Goal: Task Accomplishment & Management: Complete application form

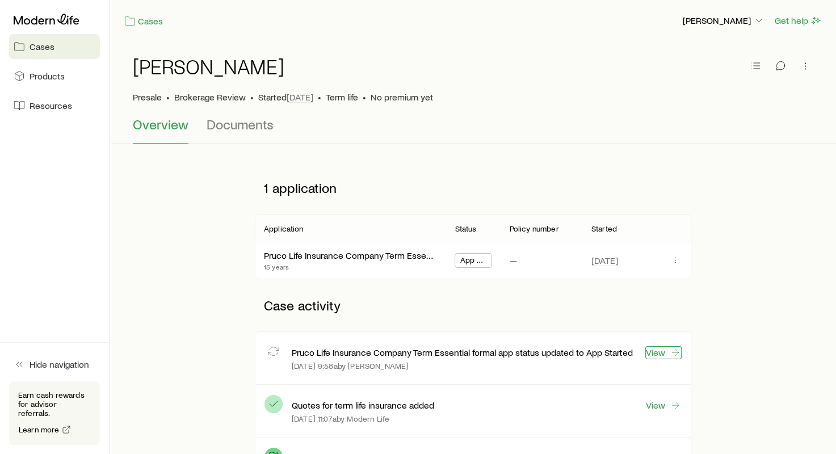
click at [662, 355] on link "View" at bounding box center [663, 352] width 36 height 13
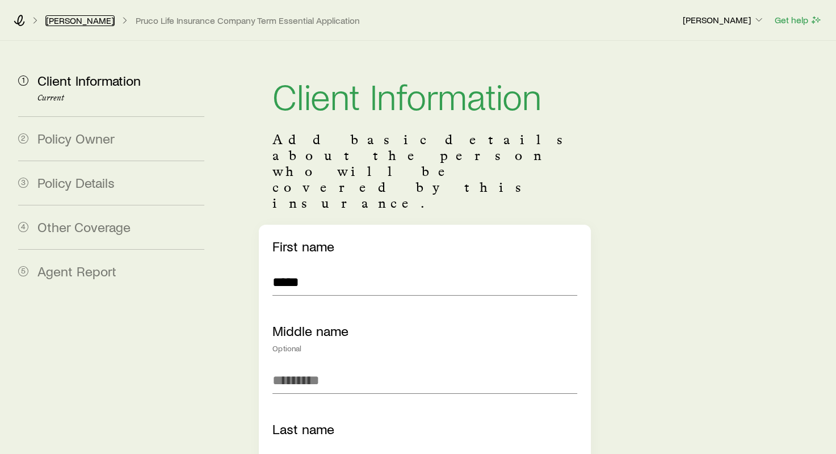
click at [67, 22] on link "[PERSON_NAME]" at bounding box center [79, 20] width 69 height 11
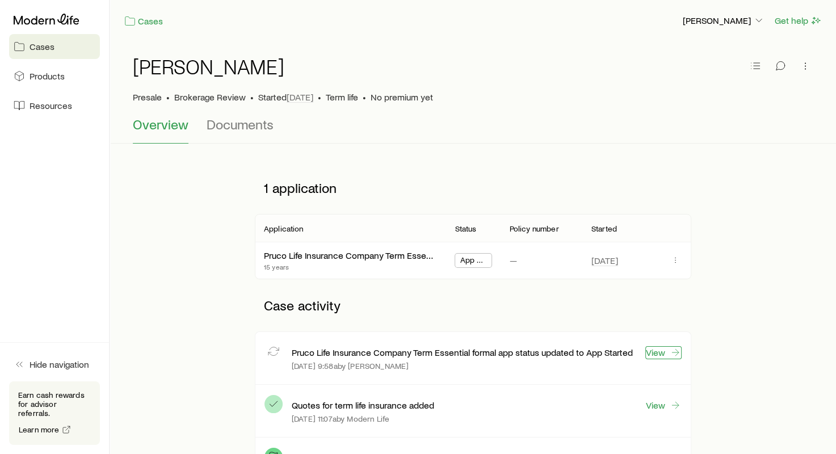
click at [658, 354] on link "View" at bounding box center [663, 352] width 36 height 13
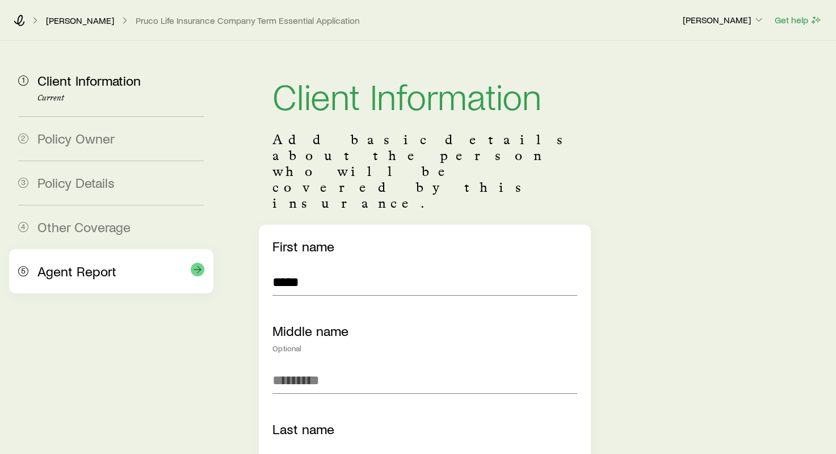
click at [36, 266] on div "5 Agent Report" at bounding box center [111, 271] width 186 height 44
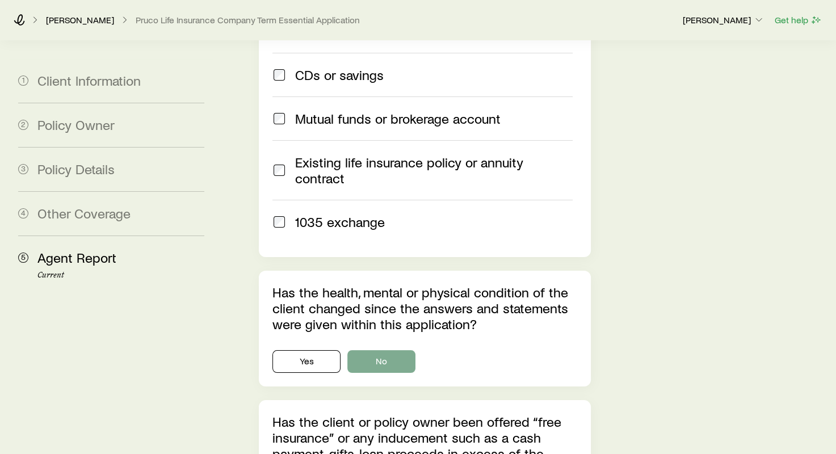
scroll to position [4314, 0]
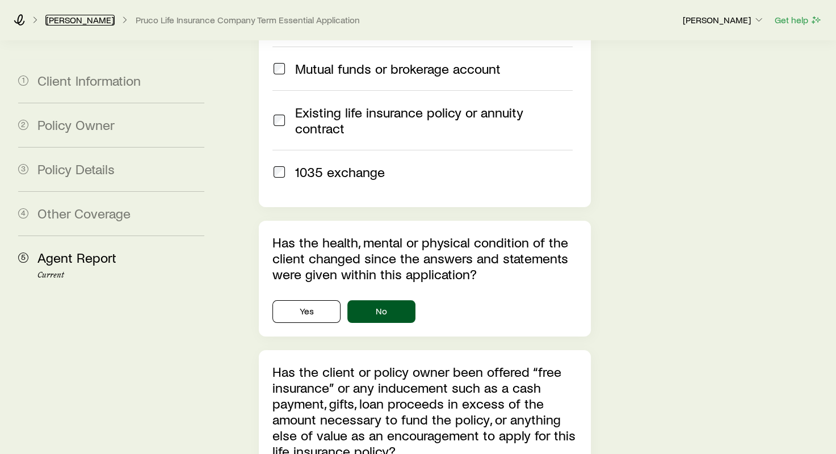
click at [51, 24] on link "[PERSON_NAME]" at bounding box center [79, 20] width 69 height 11
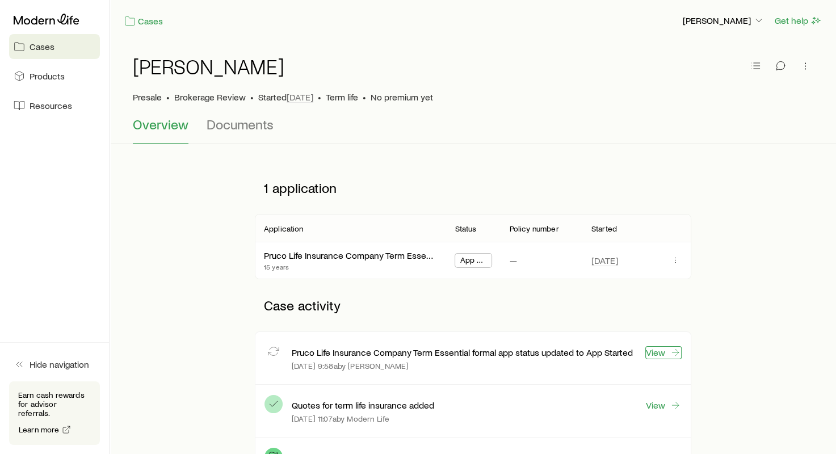
click at [658, 347] on link "View" at bounding box center [663, 352] width 36 height 13
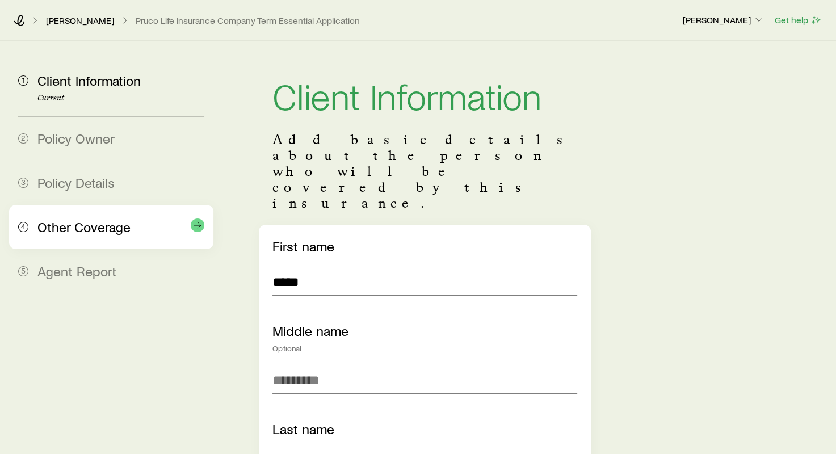
click at [89, 216] on div "4 Other Coverage" at bounding box center [111, 227] width 186 height 44
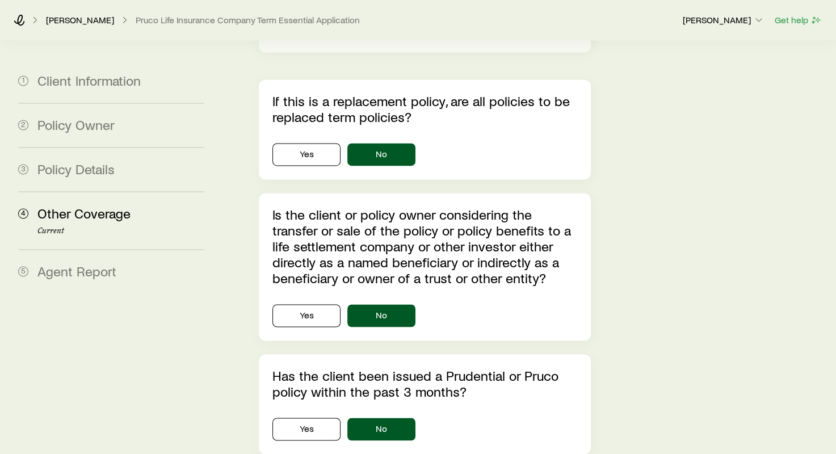
scroll to position [1646, 0]
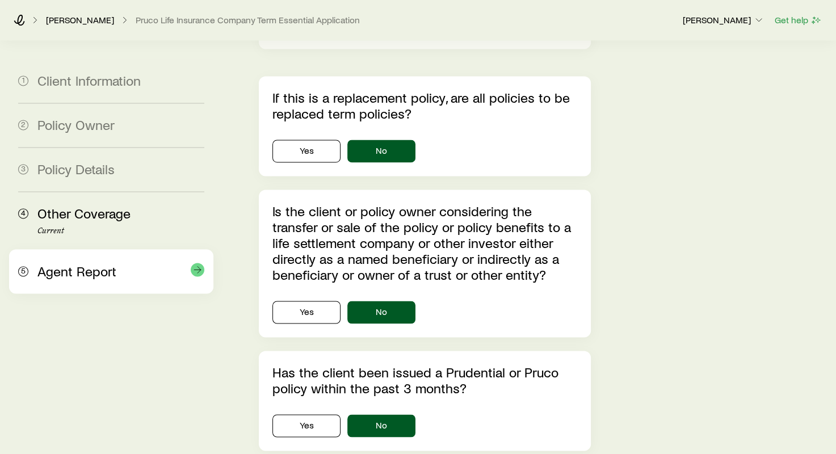
click at [57, 265] on span "Agent Report" at bounding box center [76, 271] width 79 height 16
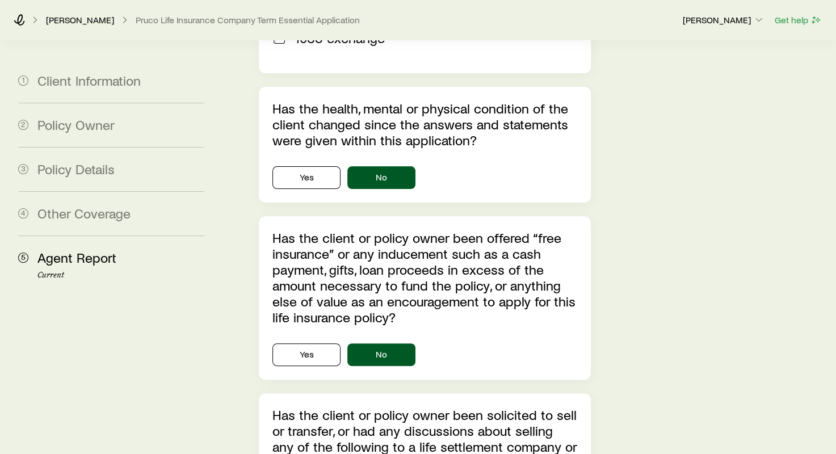
scroll to position [4711, 0]
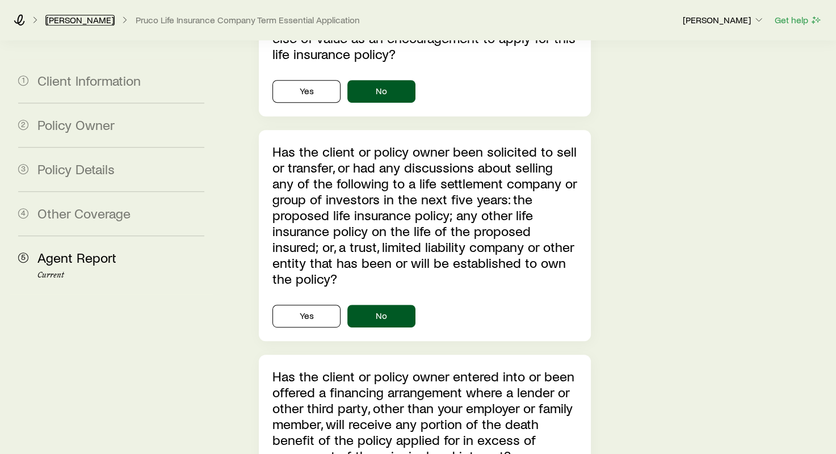
click at [81, 23] on link "[PERSON_NAME]" at bounding box center [79, 20] width 69 height 11
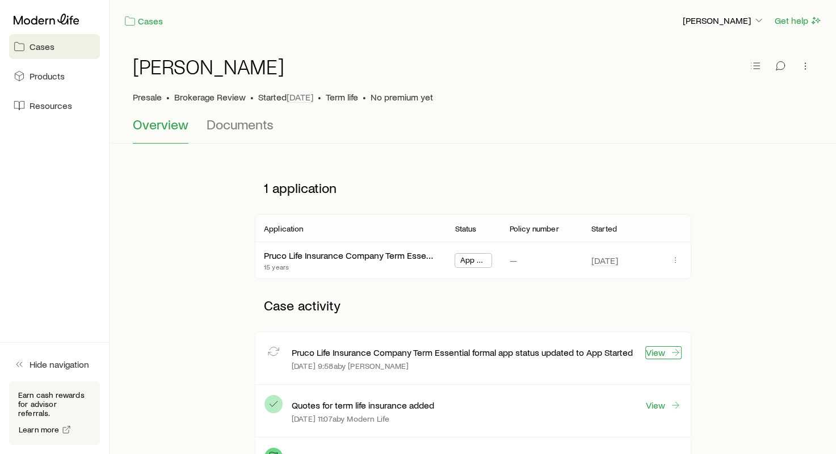
click at [672, 352] on icon at bounding box center [675, 352] width 11 height 11
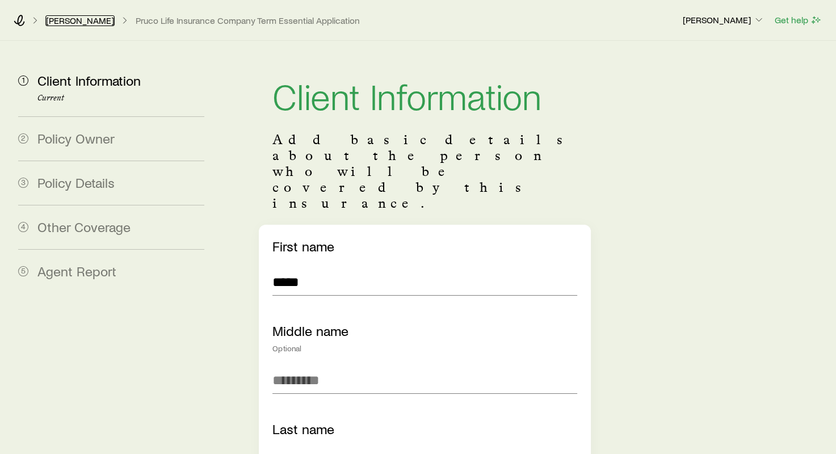
click at [75, 16] on link "[PERSON_NAME]" at bounding box center [79, 20] width 69 height 11
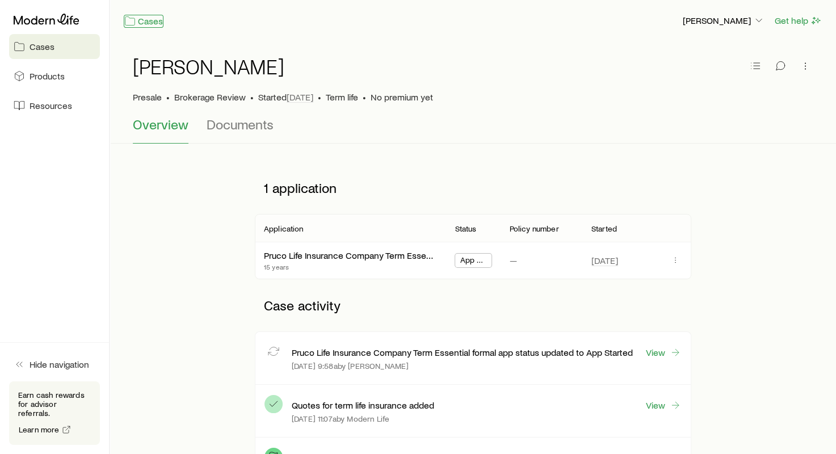
click at [150, 16] on link "Cases" at bounding box center [144, 21] width 40 height 13
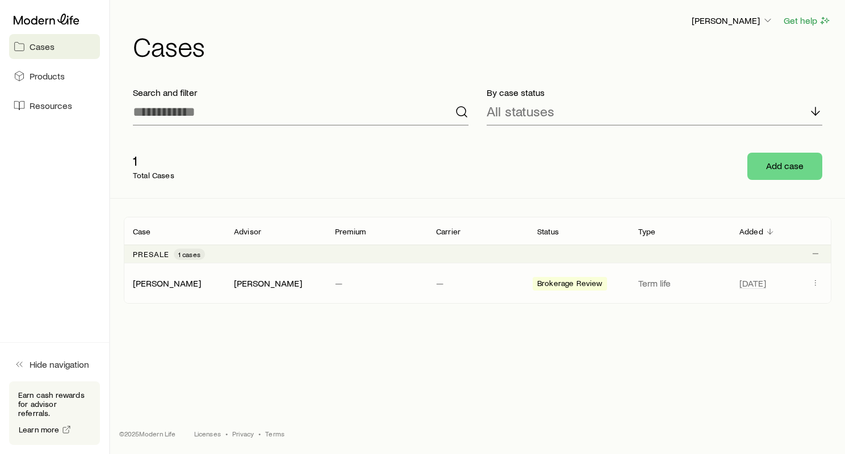
click at [581, 289] on span "Brokerage Review" at bounding box center [569, 285] width 65 height 12
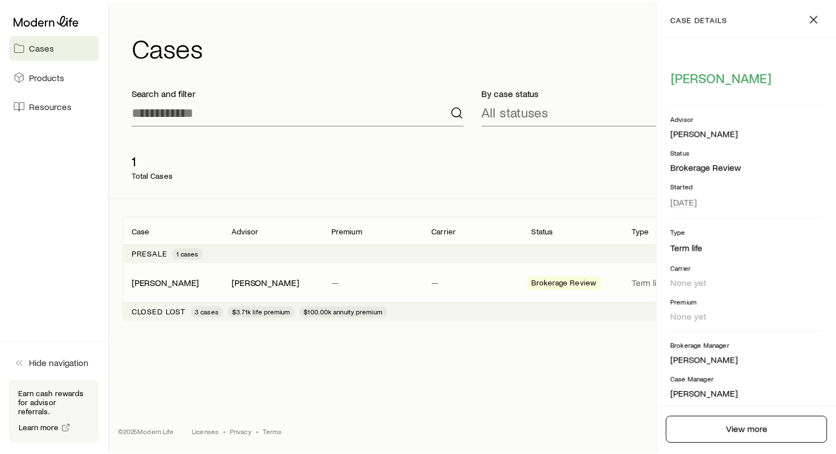
scroll to position [107, 0]
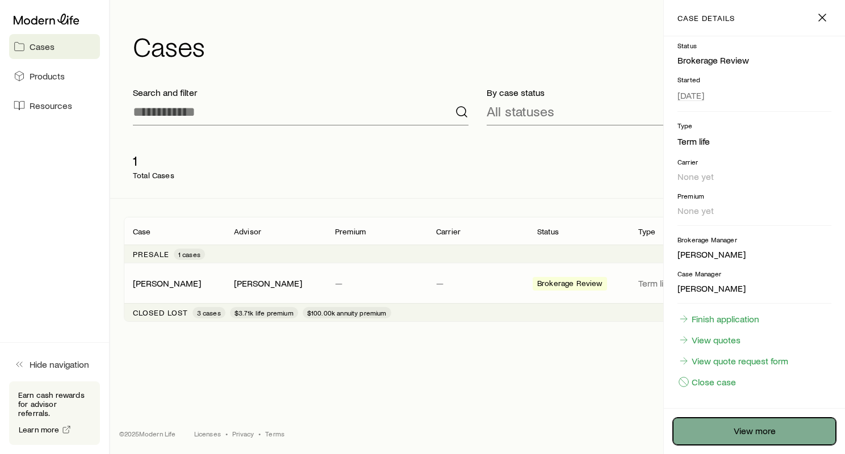
click at [741, 429] on link "View more" at bounding box center [754, 431] width 163 height 27
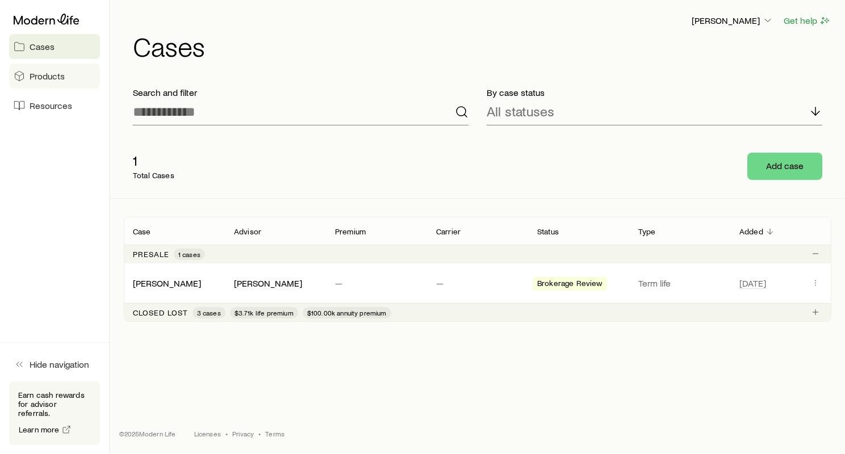
click at [51, 72] on span "Products" at bounding box center [47, 75] width 35 height 11
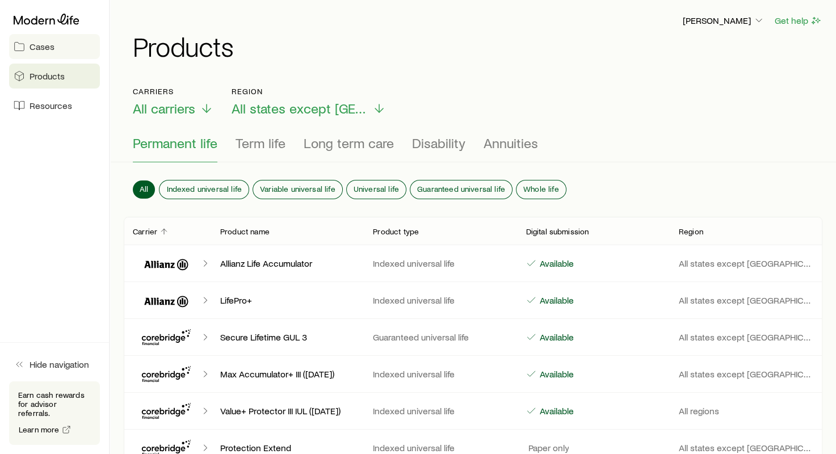
click at [41, 44] on span "Cases" at bounding box center [42, 46] width 25 height 11
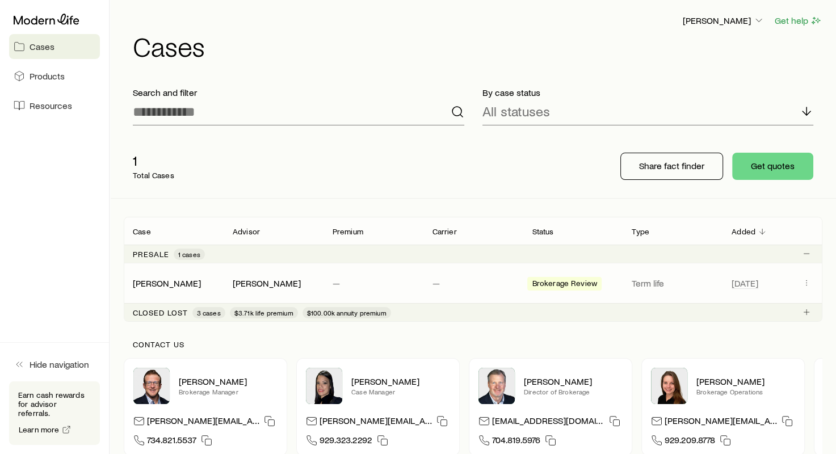
click at [389, 279] on p "—" at bounding box center [374, 283] width 82 height 11
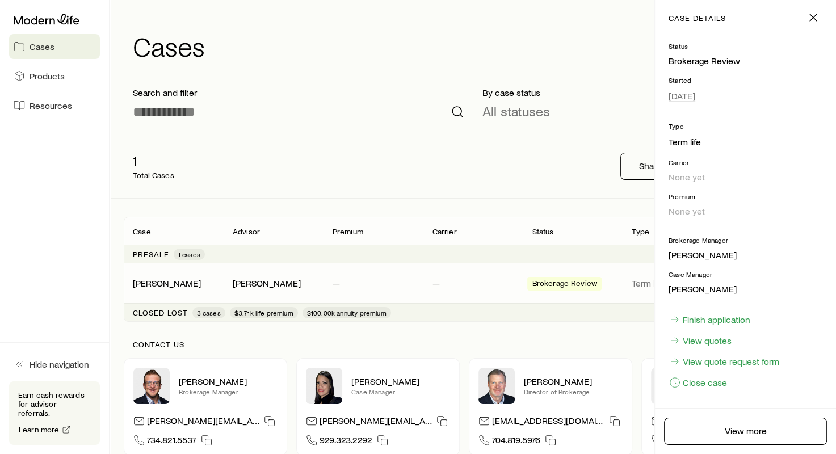
scroll to position [107, 0]
click at [715, 318] on link "Finish application" at bounding box center [710, 319] width 82 height 12
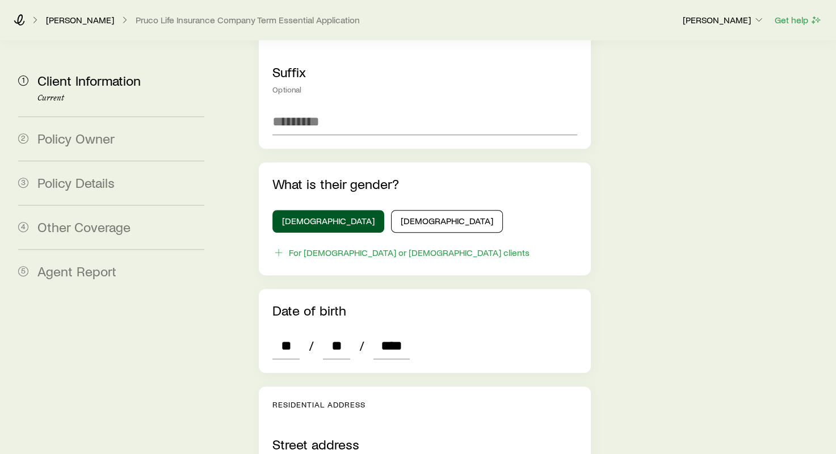
scroll to position [454, 0]
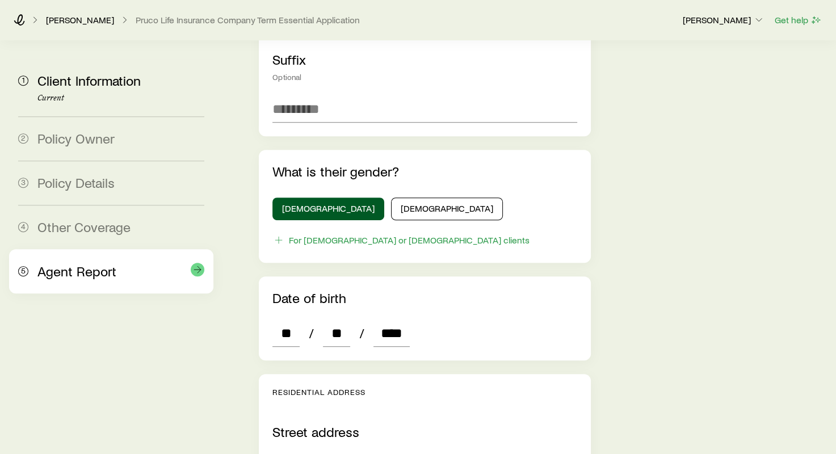
click at [91, 272] on span "Agent Report" at bounding box center [76, 271] width 79 height 16
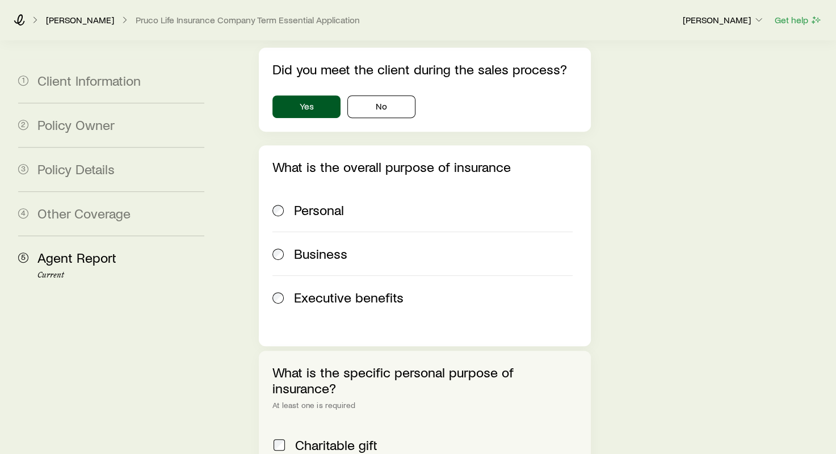
click at [41, 19] on div "[PERSON_NAME] Life Insurance Company Term Essential Application" at bounding box center [344, 19] width 660 height 11
click at [64, 19] on link "[PERSON_NAME]" at bounding box center [79, 20] width 69 height 11
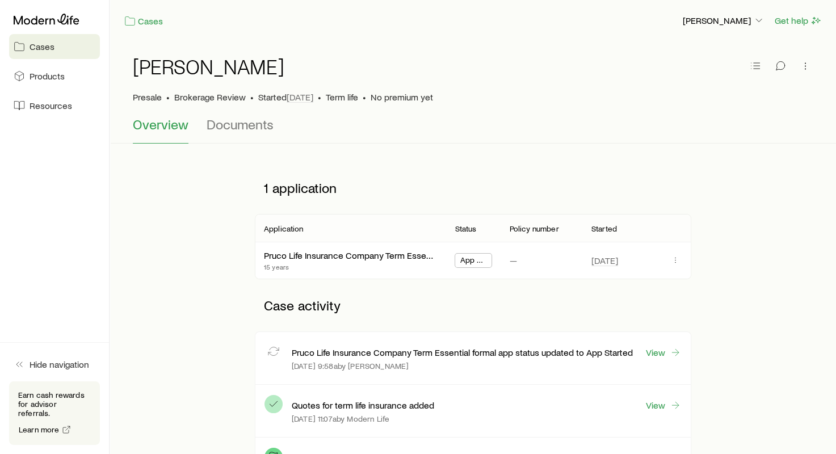
click at [32, 61] on div "Cases Products Resources" at bounding box center [54, 63] width 109 height 127
click at [41, 43] on span "Cases" at bounding box center [42, 46] width 25 height 11
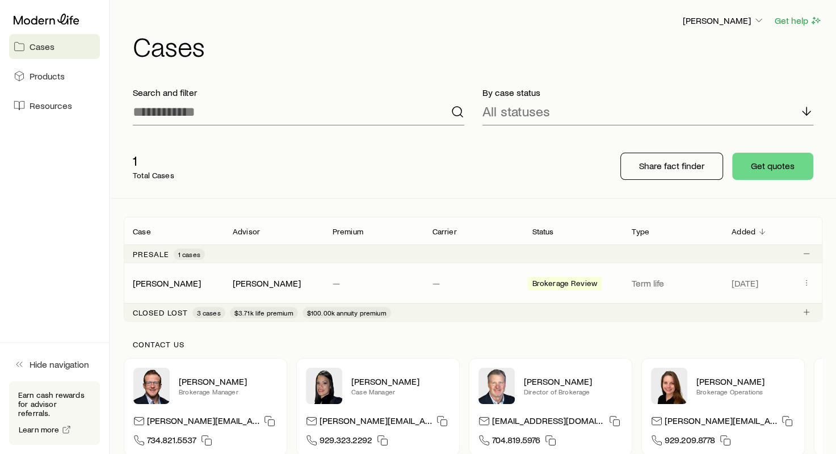
click at [304, 274] on div "[PERSON_NAME], [PERSON_NAME] — — Brokerage Review Term life [DATE]" at bounding box center [473, 283] width 699 height 40
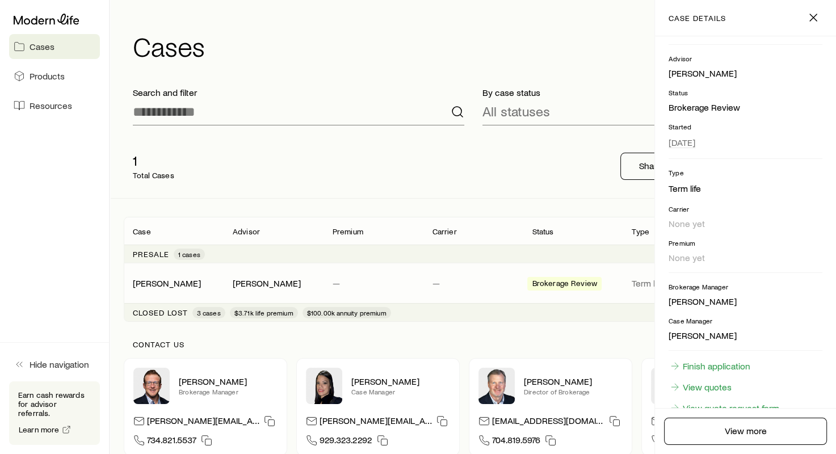
scroll to position [107, 0]
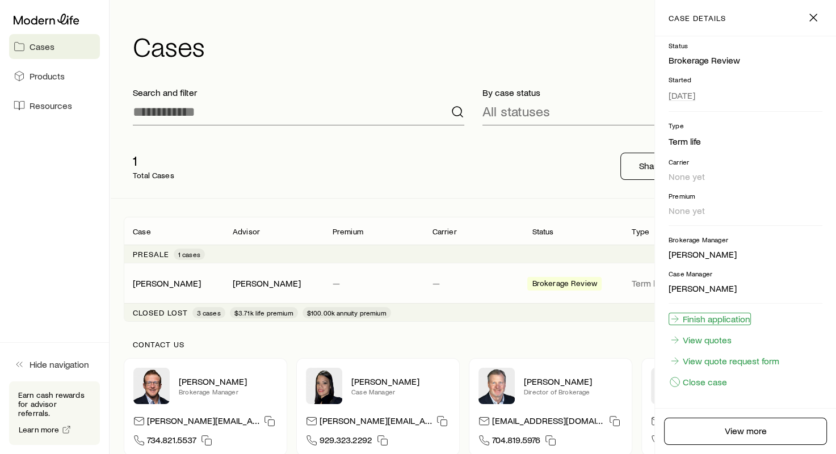
click at [702, 319] on link "Finish application" at bounding box center [710, 319] width 82 height 12
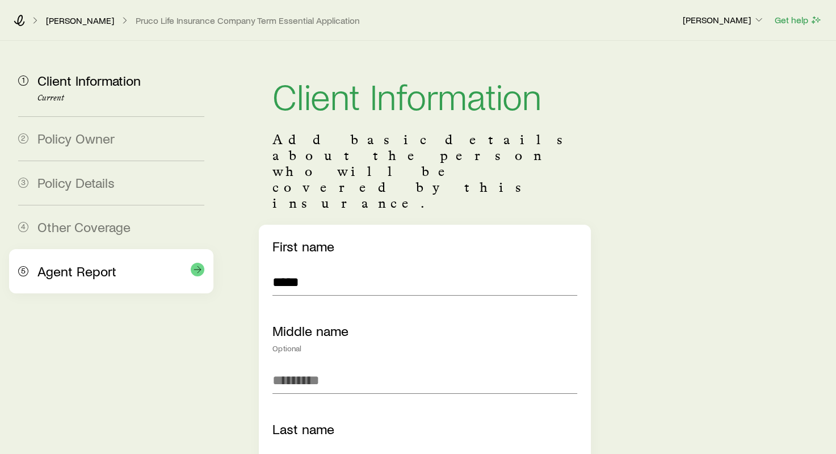
click at [131, 272] on div "Agent Report" at bounding box center [120, 271] width 167 height 16
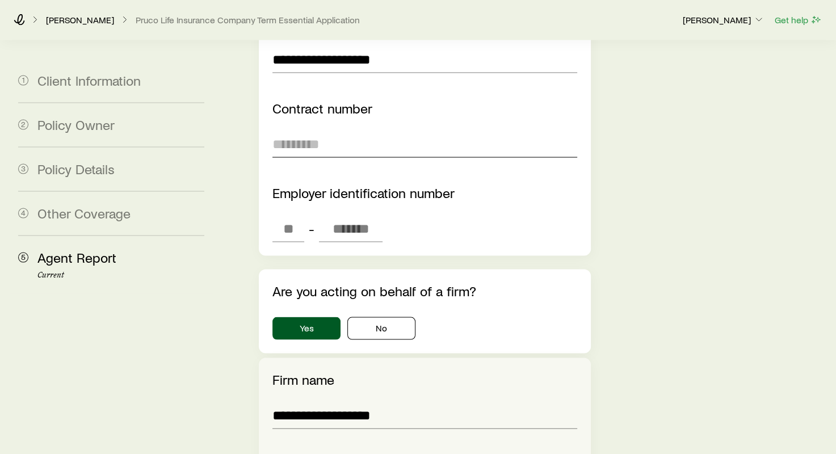
scroll to position [2327, 0]
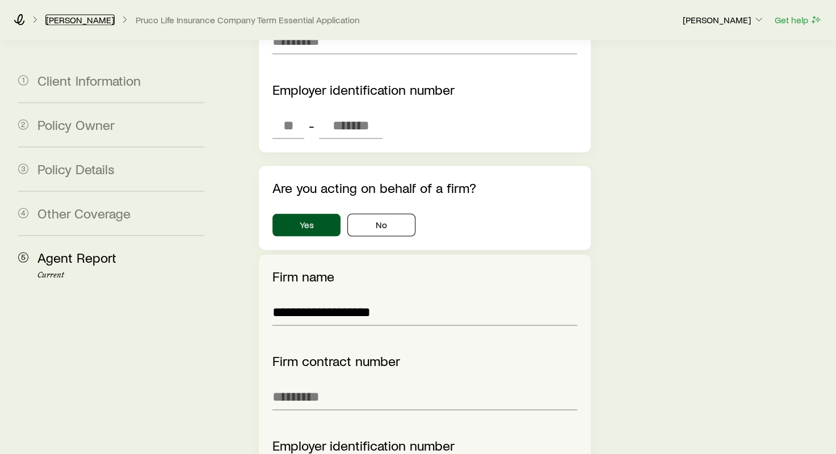
click at [65, 15] on link "[PERSON_NAME]" at bounding box center [79, 20] width 69 height 11
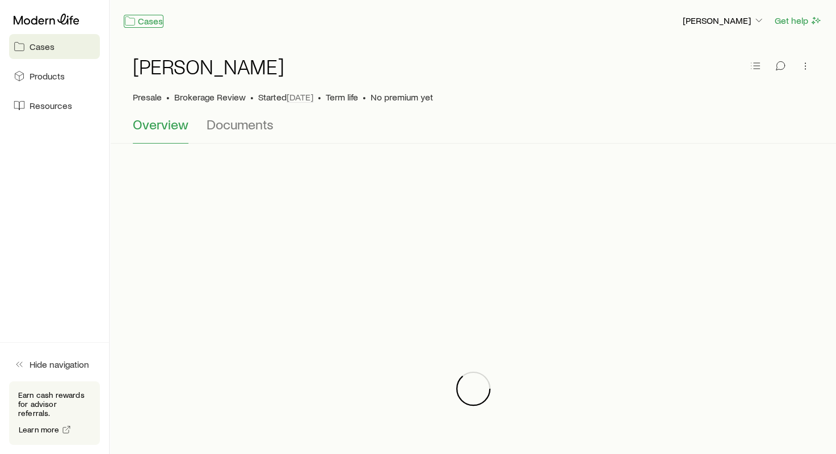
click at [160, 22] on link "Cases" at bounding box center [144, 21] width 40 height 13
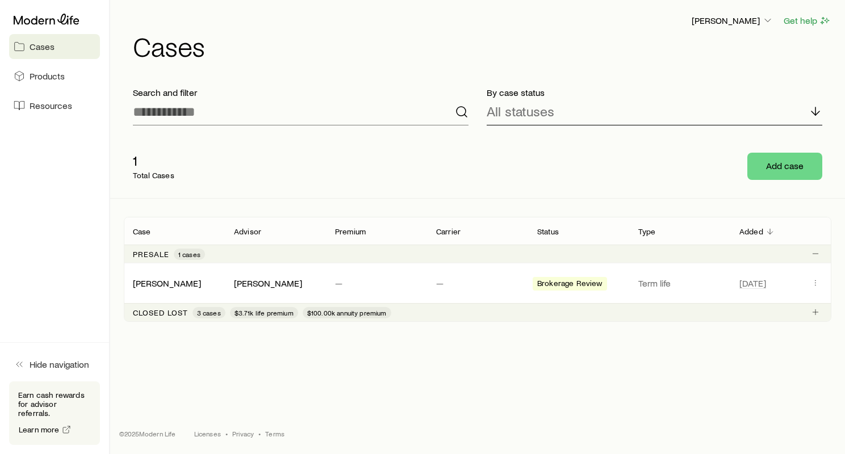
click at [556, 109] on div "All statuses" at bounding box center [653, 111] width 335 height 27
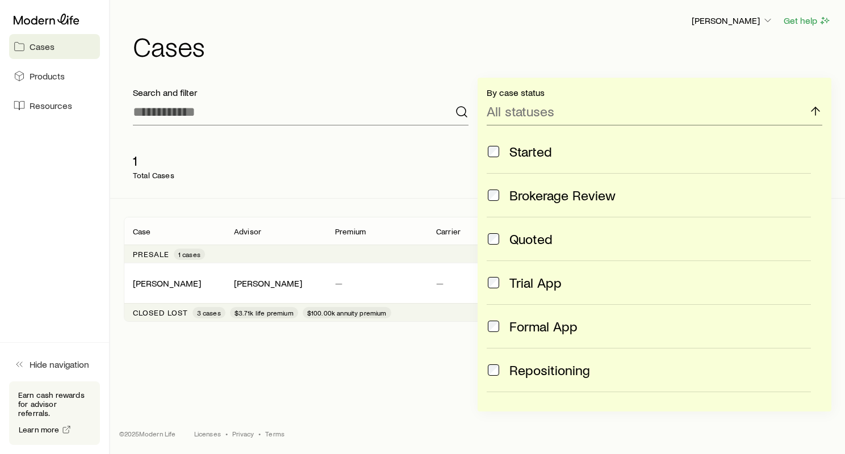
click at [352, 174] on div "1 Total Cases" at bounding box center [305, 166] width 363 height 45
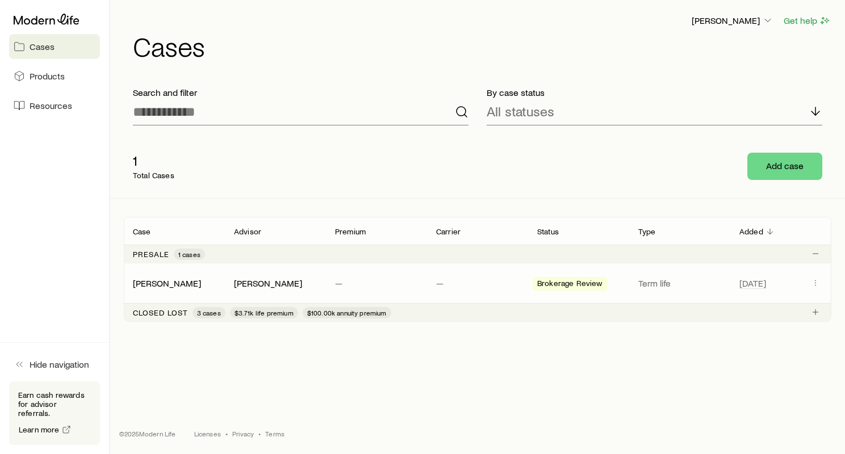
click at [333, 279] on div "—" at bounding box center [376, 283] width 101 height 11
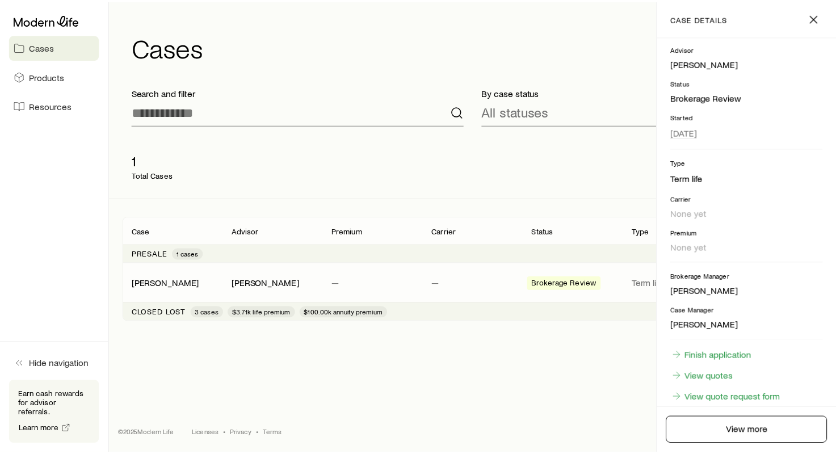
scroll to position [107, 0]
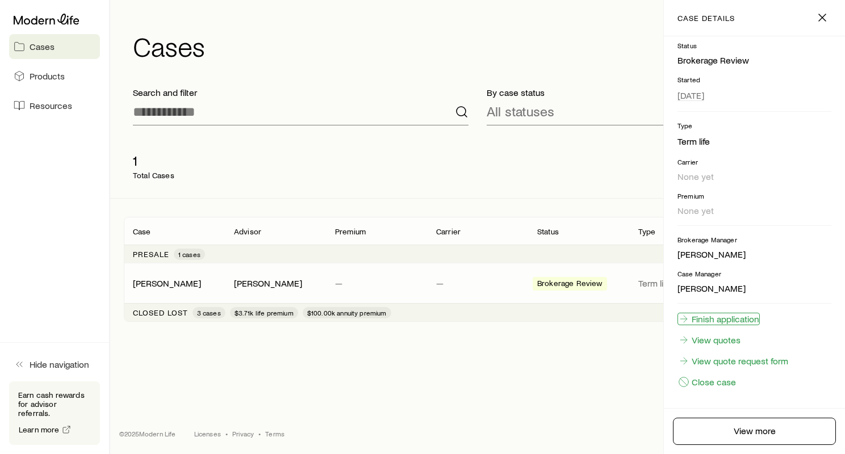
click at [711, 316] on link "Finish application" at bounding box center [718, 319] width 82 height 12
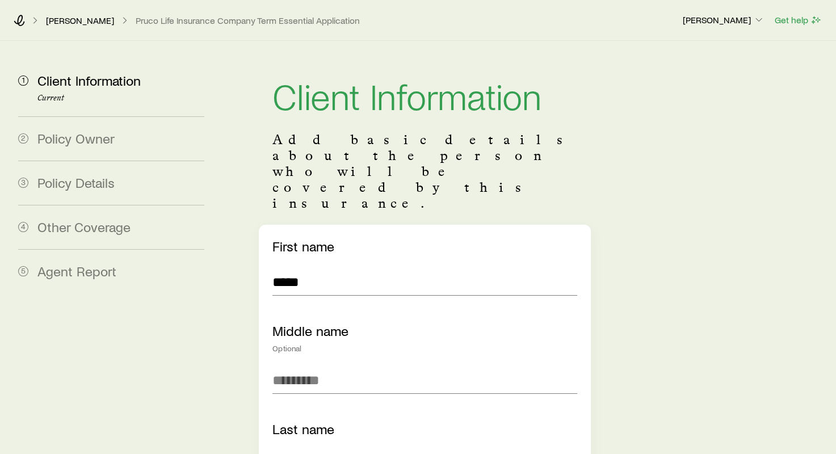
click at [23, 31] on div "[PERSON_NAME] Life Insurance Company Term Essential Application [PERSON_NAME] G…" at bounding box center [418, 20] width 836 height 41
click at [32, 26] on div "[PERSON_NAME] Life Insurance Company Term Essential Application [PERSON_NAME] G…" at bounding box center [418, 20] width 836 height 41
click at [22, 19] on icon at bounding box center [19, 20] width 11 height 11
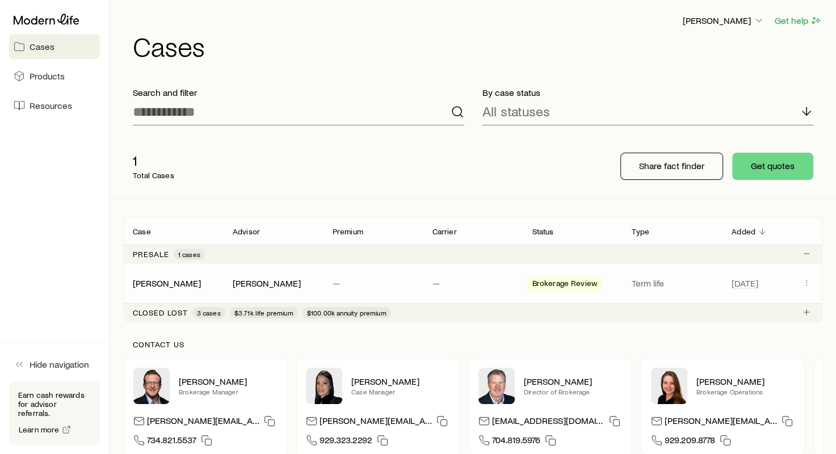
click at [361, 282] on p "—" at bounding box center [374, 283] width 82 height 11
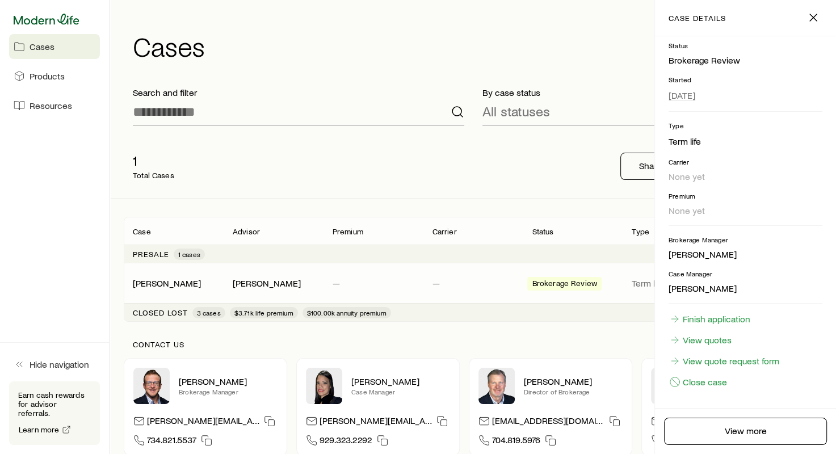
click at [48, 19] on icon at bounding box center [47, 19] width 66 height 11
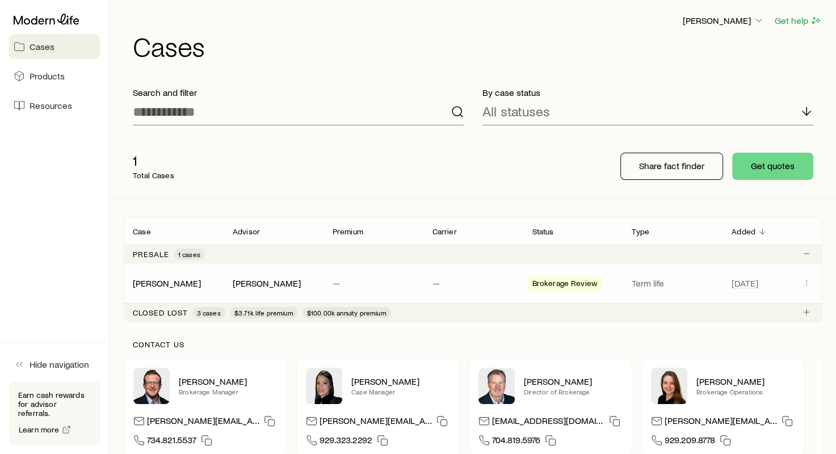
click at [267, 291] on div "[PERSON_NAME], [PERSON_NAME] — — Brokerage Review Term life [DATE]" at bounding box center [473, 283] width 699 height 40
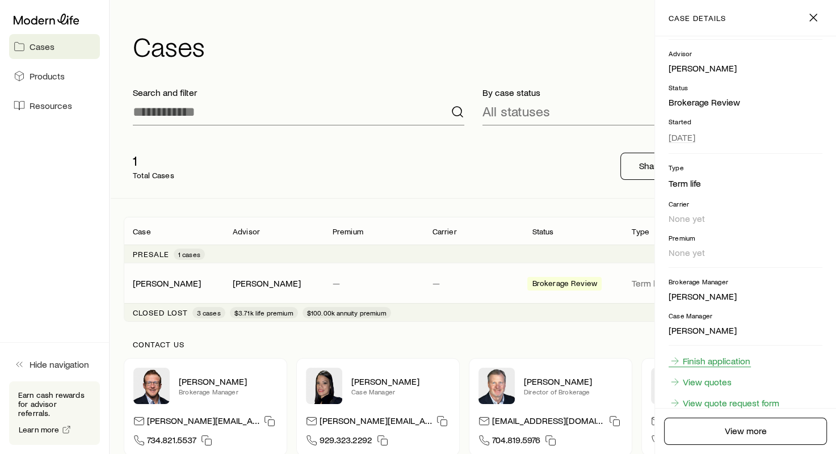
scroll to position [107, 0]
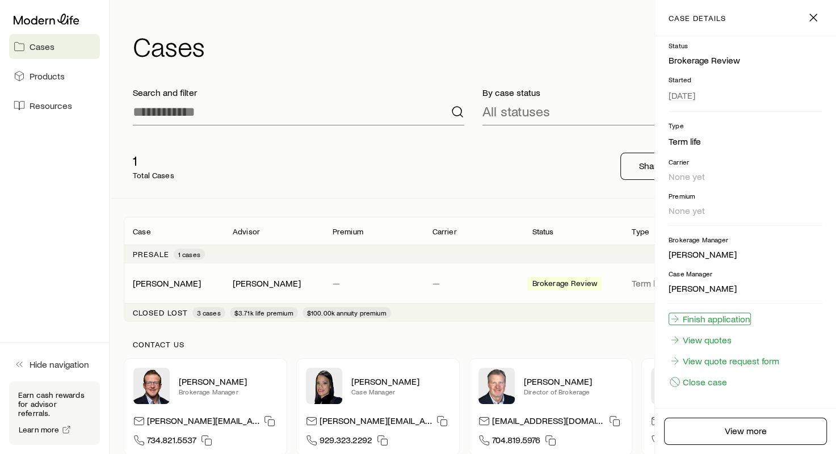
click at [696, 322] on link "Finish application" at bounding box center [710, 319] width 82 height 12
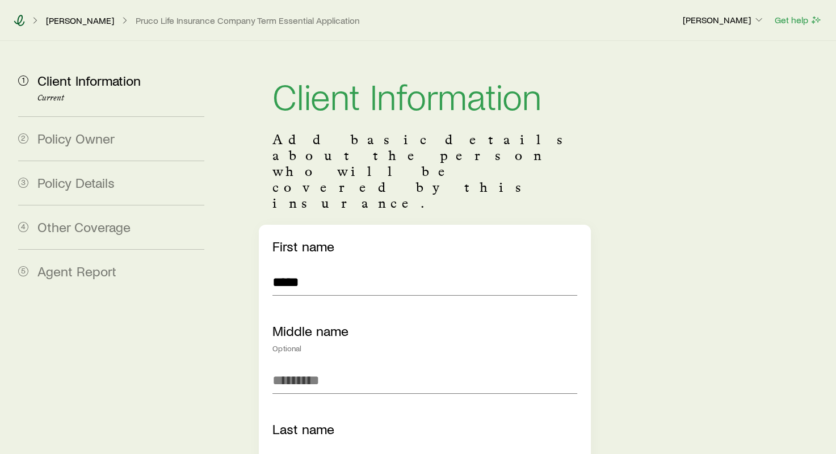
click at [18, 22] on icon at bounding box center [19, 20] width 11 height 11
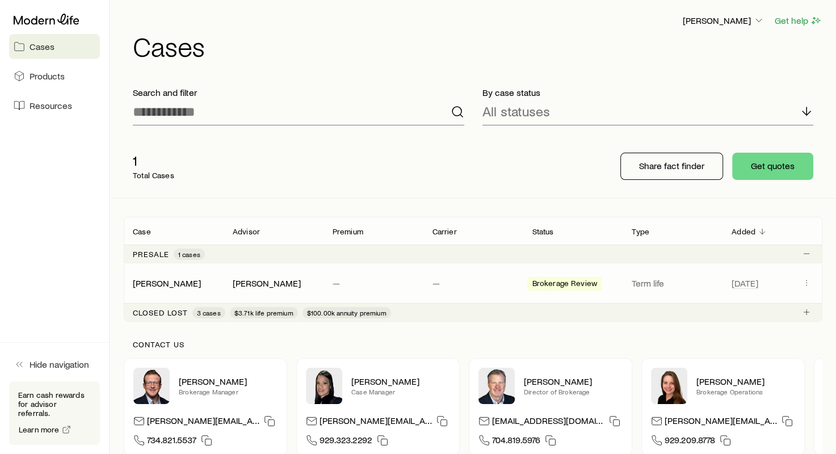
click at [448, 288] on div "[PERSON_NAME], [PERSON_NAME] — — Brokerage Review Term life [DATE]" at bounding box center [473, 283] width 699 height 40
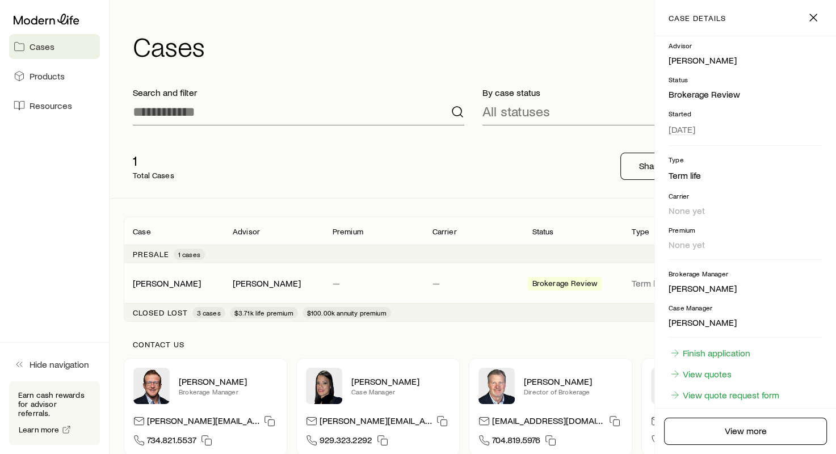
scroll to position [107, 0]
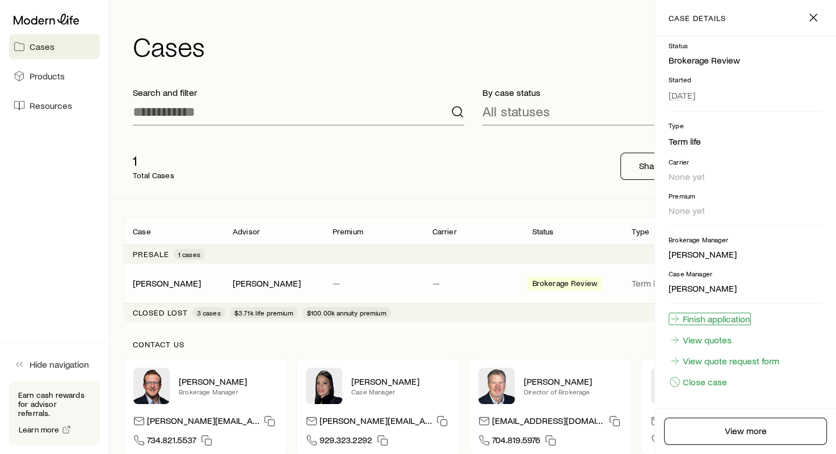
click at [706, 317] on link "Finish application" at bounding box center [710, 319] width 82 height 12
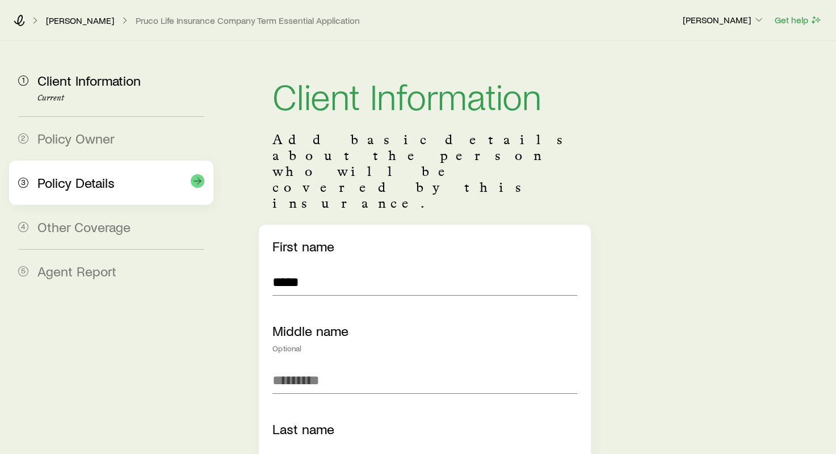
click at [109, 187] on span "Policy Details" at bounding box center [75, 182] width 77 height 16
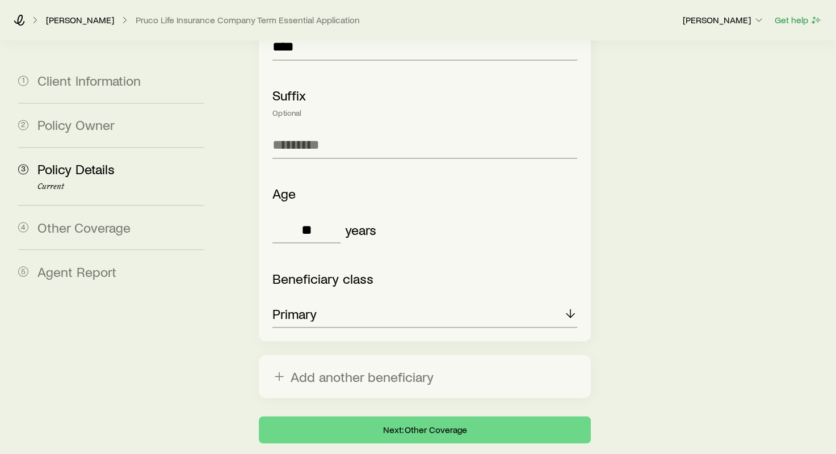
scroll to position [1875, 0]
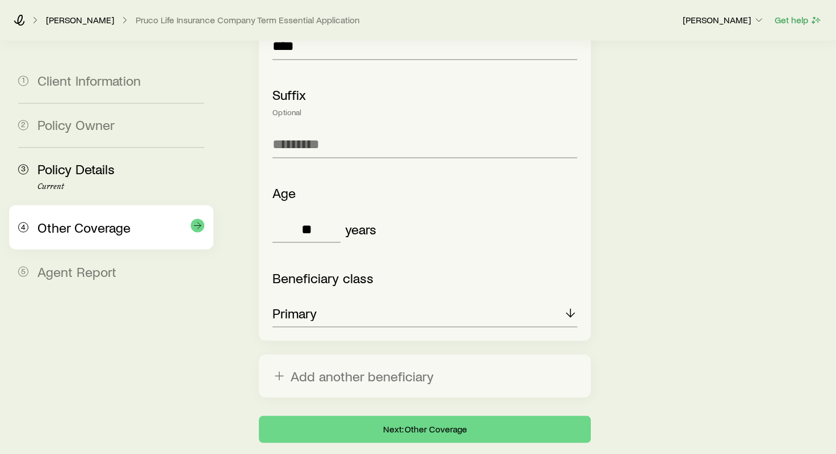
click at [57, 225] on span "Other Coverage" at bounding box center [83, 227] width 93 height 16
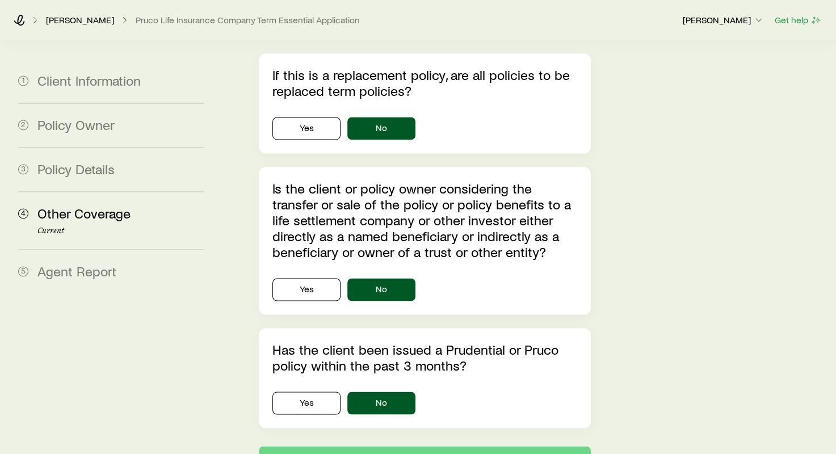
scroll to position [1684, 0]
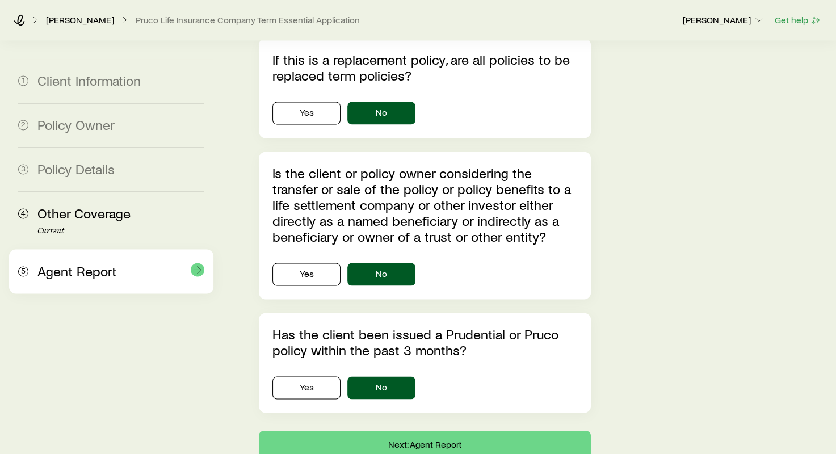
click at [90, 272] on span "Agent Report" at bounding box center [76, 271] width 79 height 16
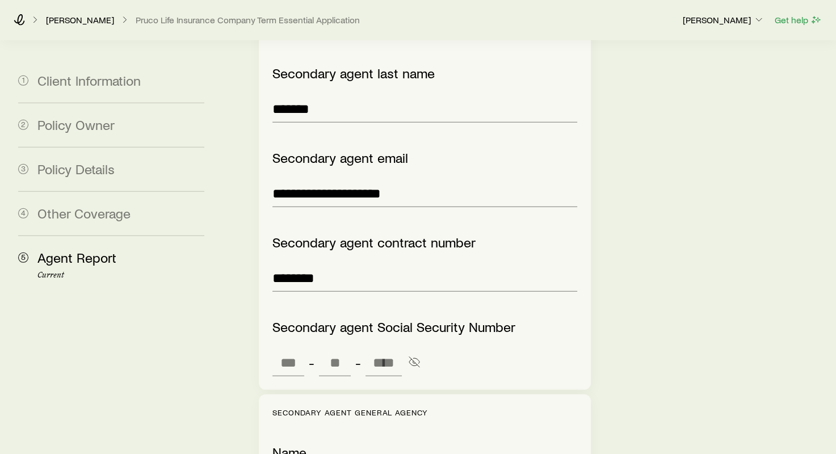
scroll to position [3160, 0]
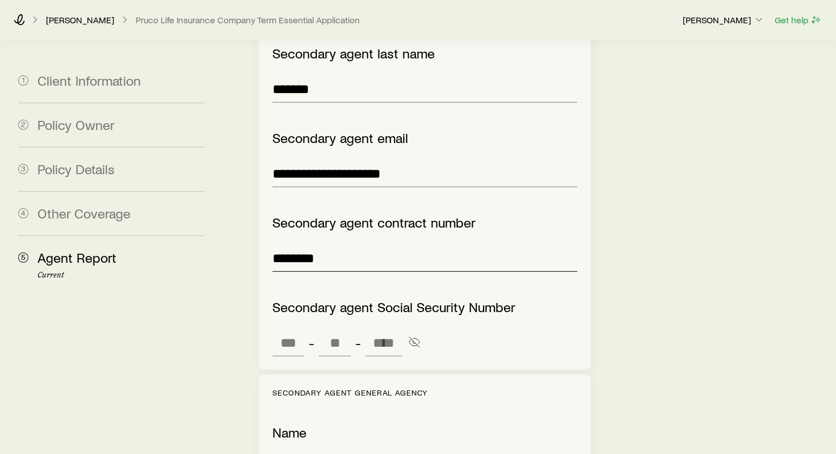
click at [336, 245] on input "*******" at bounding box center [424, 258] width 304 height 27
type input "******"
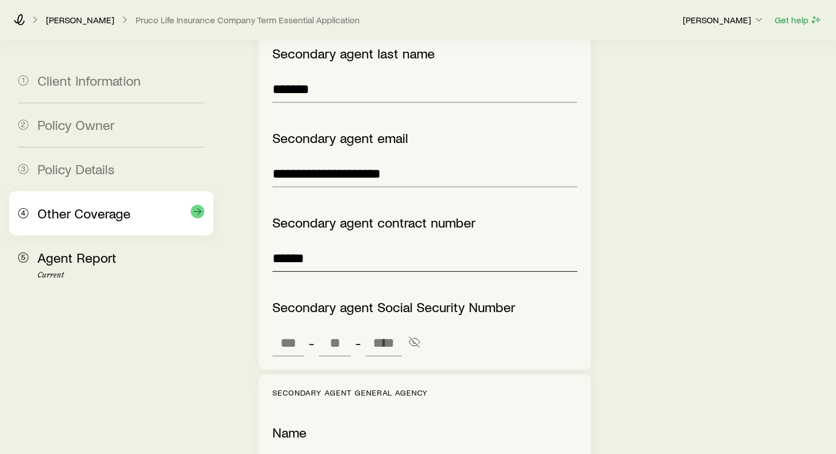
drag, startPoint x: 353, startPoint y: 224, endPoint x: 158, endPoint y: 223, distance: 195.3
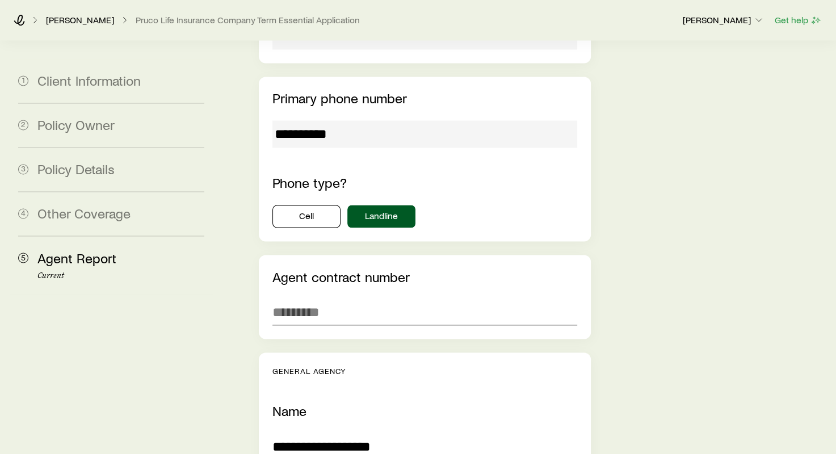
scroll to position [1854, 0]
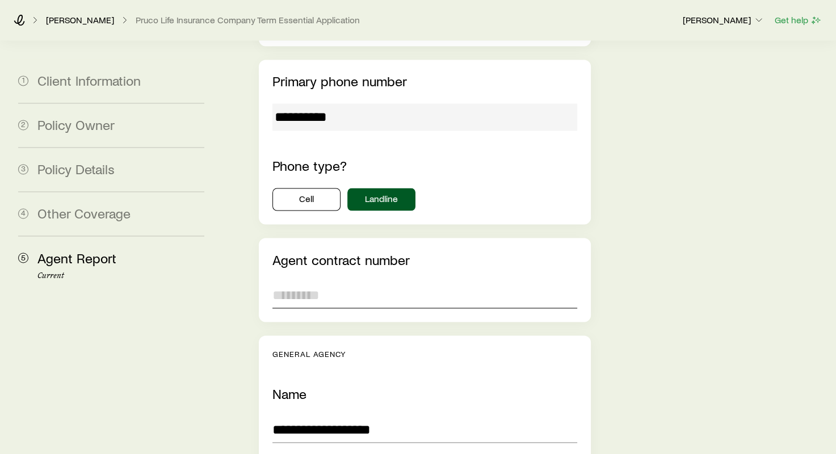
click at [326, 281] on input "text" at bounding box center [424, 294] width 304 height 27
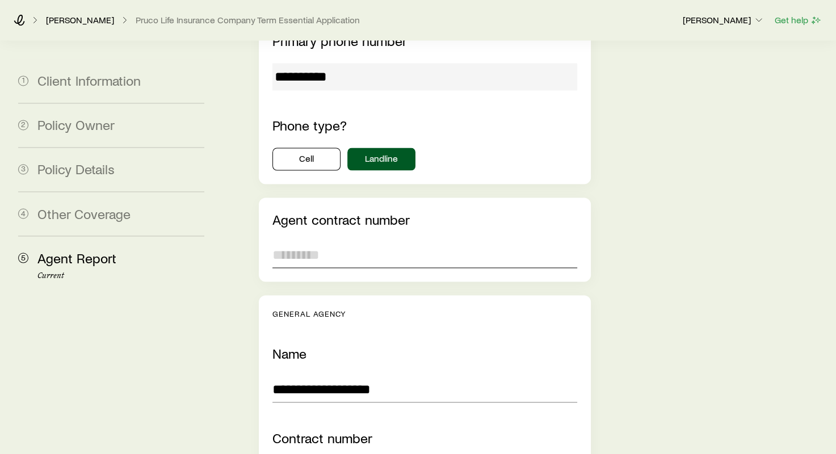
scroll to position [1911, 0]
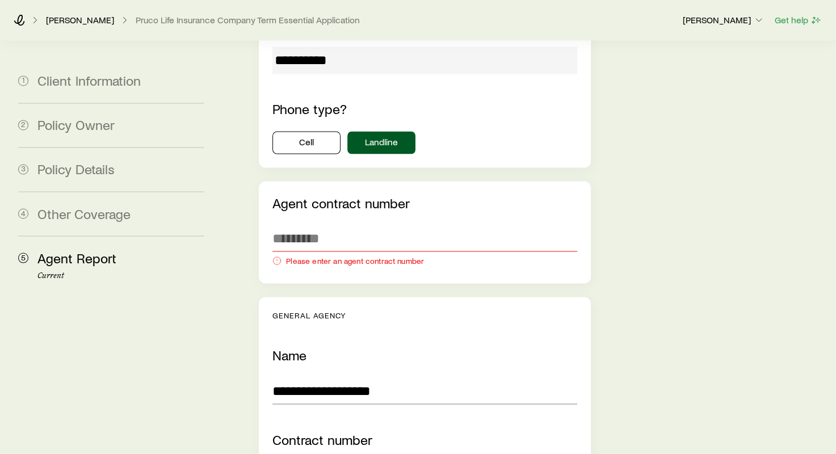
drag, startPoint x: 652, startPoint y: 318, endPoint x: 651, endPoint y: 325, distance: 6.8
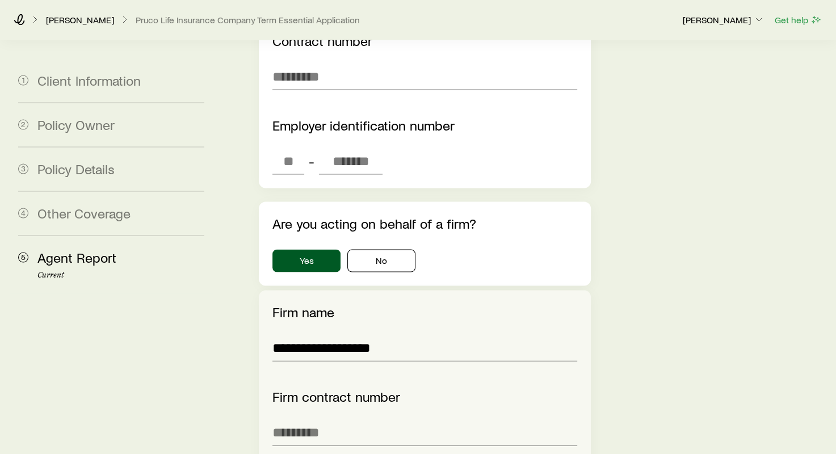
scroll to position [2195, 0]
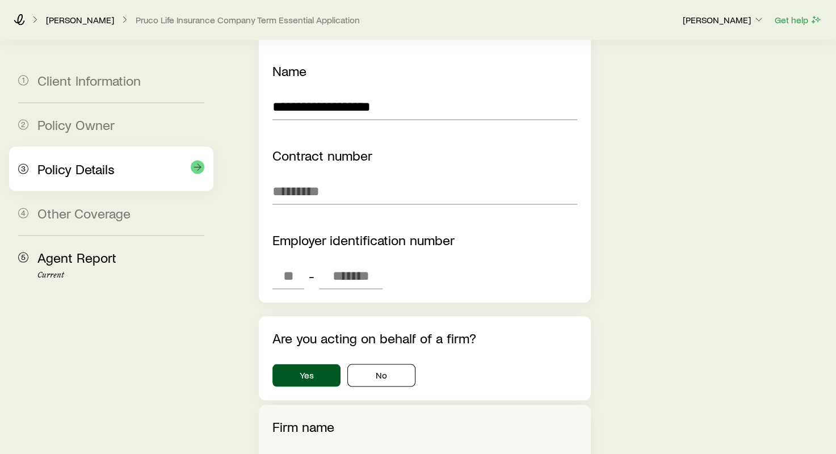
click at [65, 178] on div "3 Policy Details" at bounding box center [111, 169] width 186 height 44
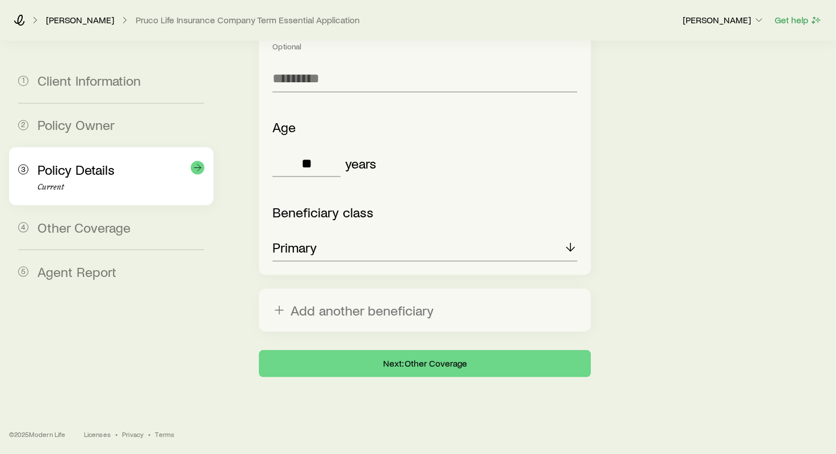
scroll to position [1875, 0]
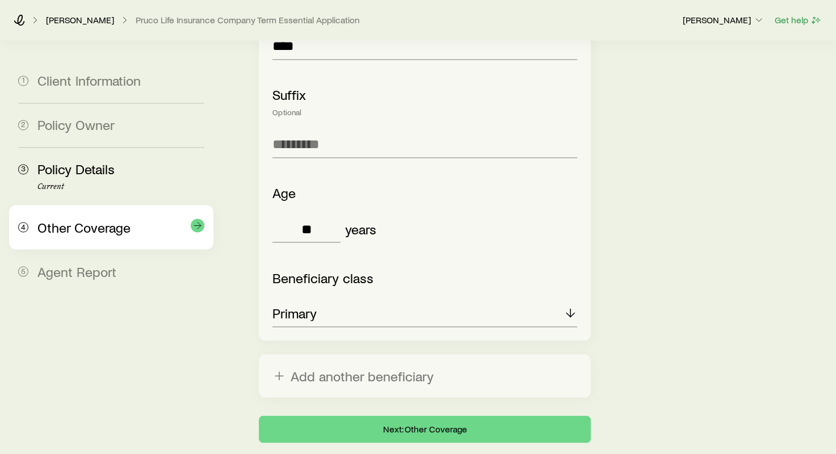
click at [89, 233] on span "Other Coverage" at bounding box center [83, 227] width 93 height 16
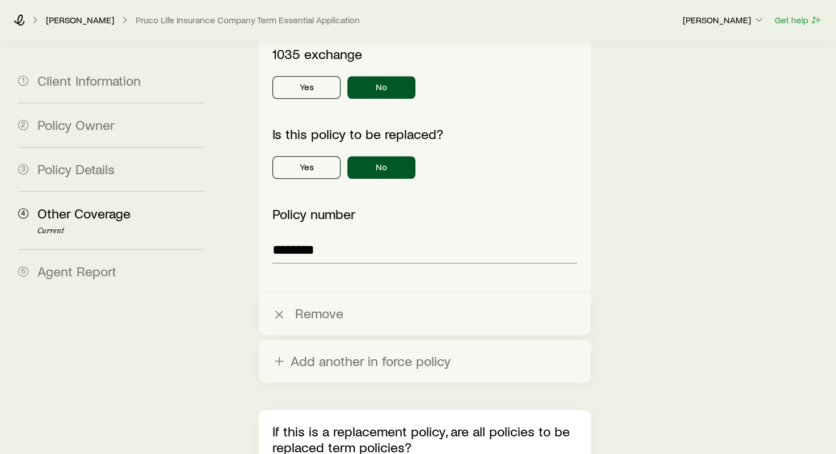
scroll to position [1287, 0]
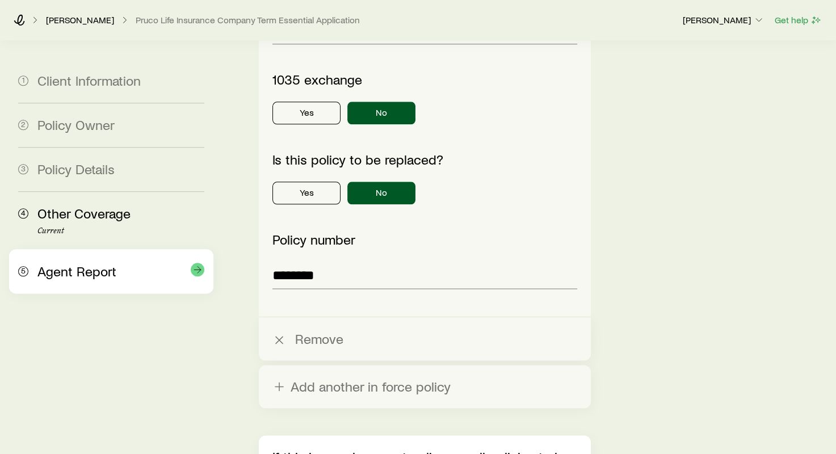
click at [90, 286] on div "5 Agent Report" at bounding box center [111, 271] width 186 height 44
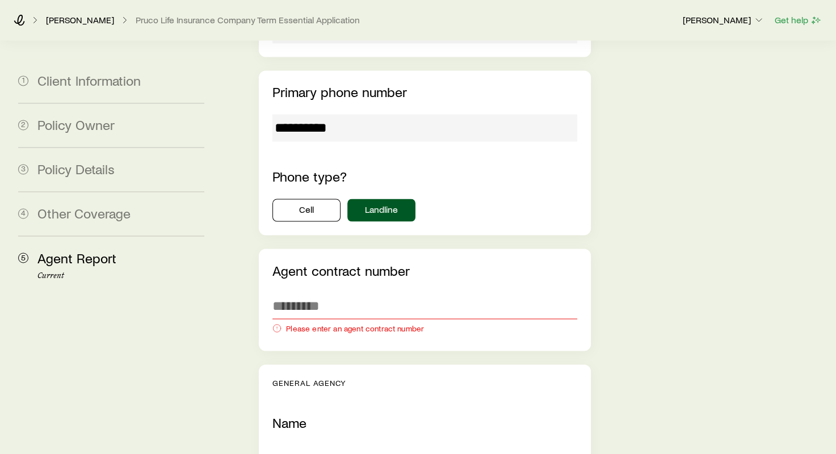
scroll to position [1816, 0]
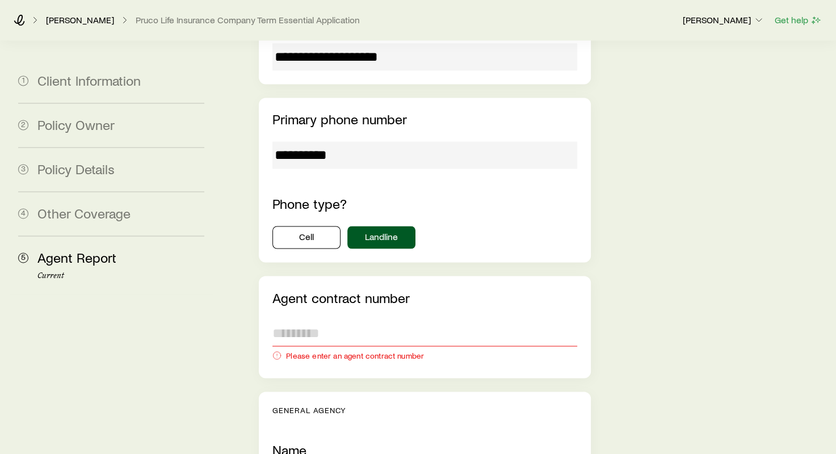
click at [443, 319] on input "text" at bounding box center [424, 332] width 304 height 27
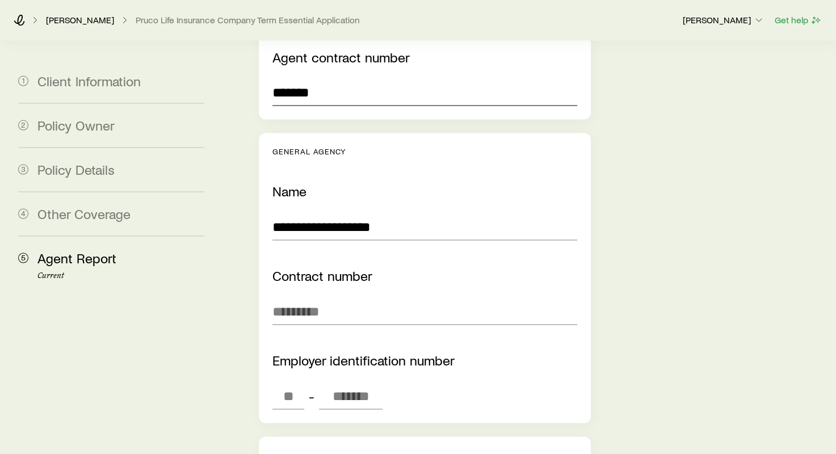
scroll to position [2043, 0]
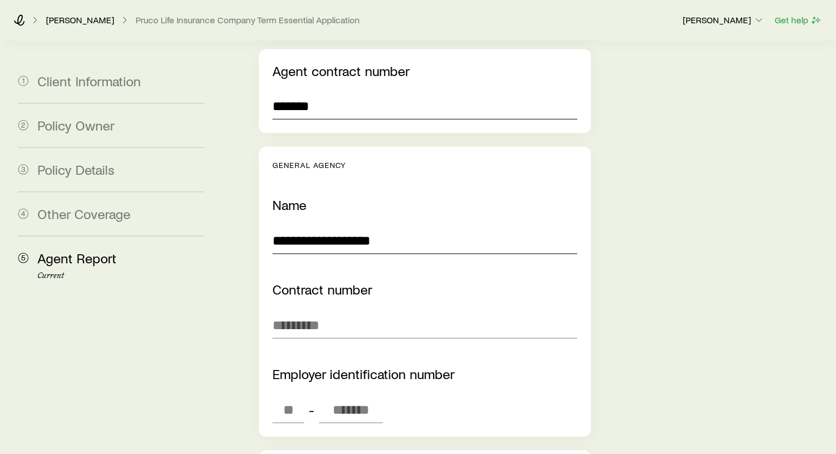
type input "*******"
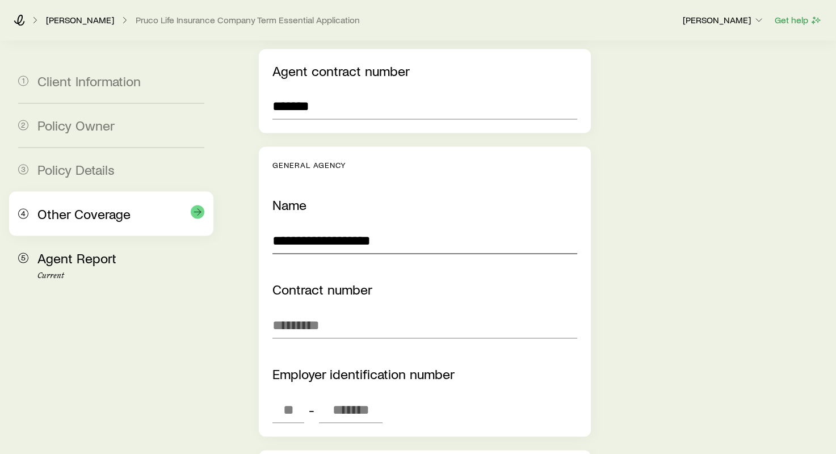
drag, startPoint x: 318, startPoint y: 202, endPoint x: 136, endPoint y: 189, distance: 182.7
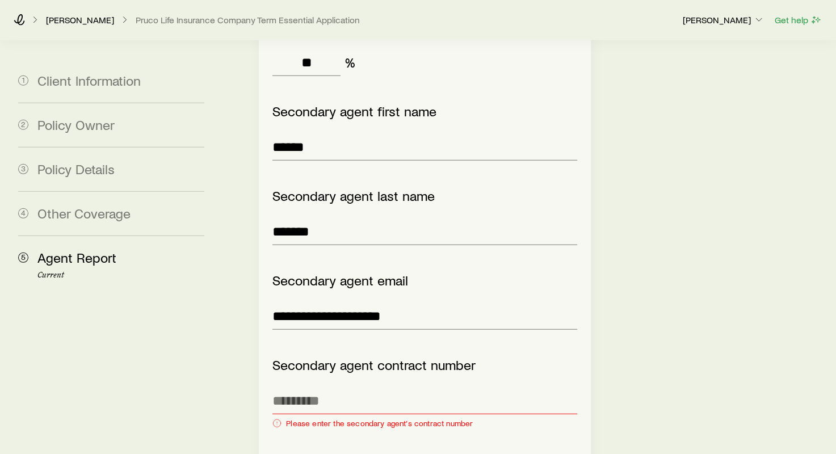
scroll to position [3065, 0]
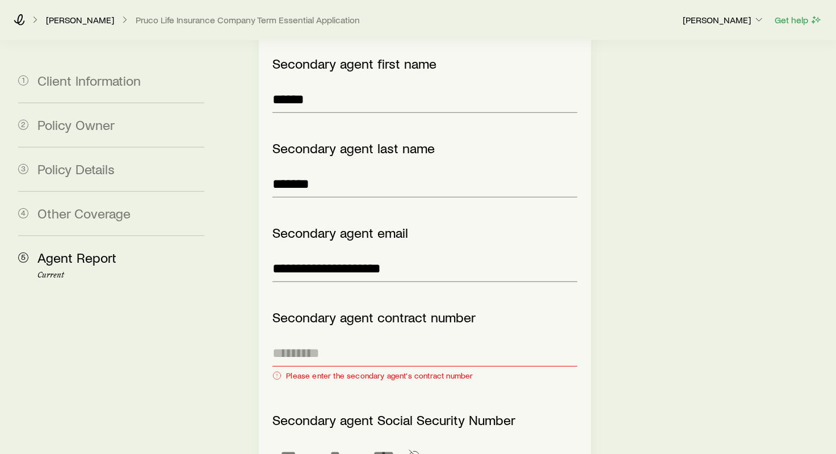
type input "**********"
click at [426, 339] on input "text" at bounding box center [424, 352] width 304 height 27
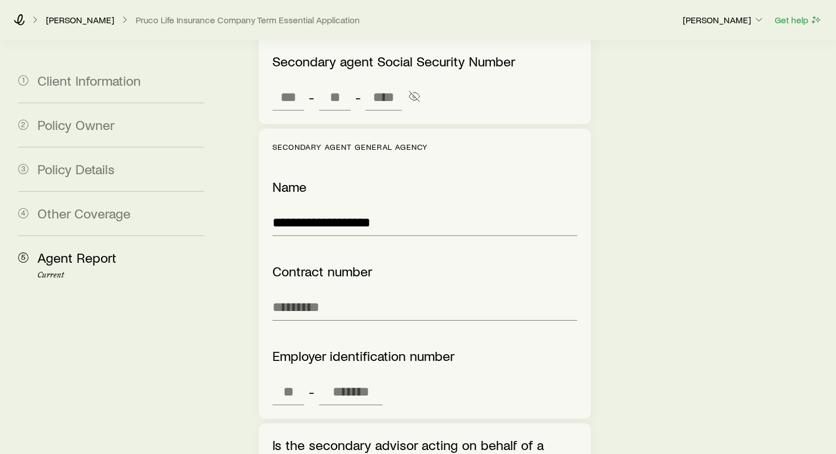
scroll to position [3349, 0]
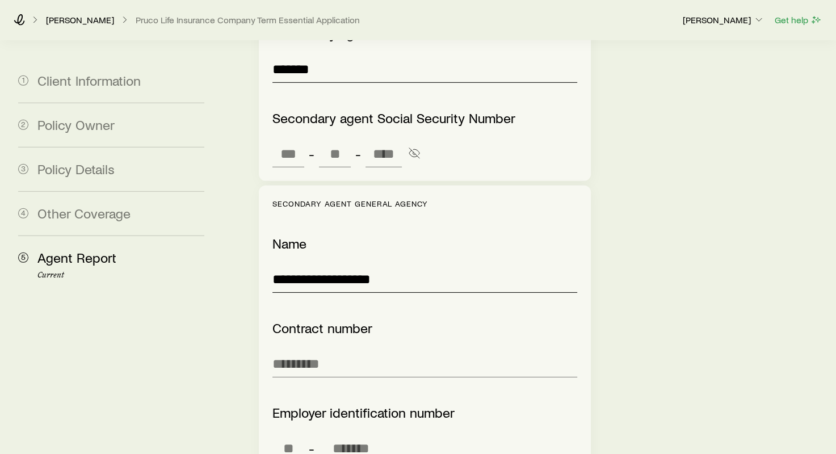
type input "*******"
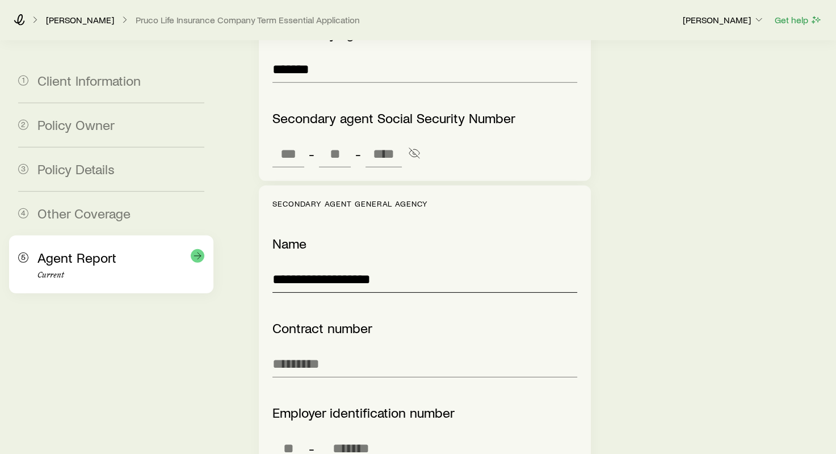
drag, startPoint x: 397, startPoint y: 242, endPoint x: 149, endPoint y: 242, distance: 248.1
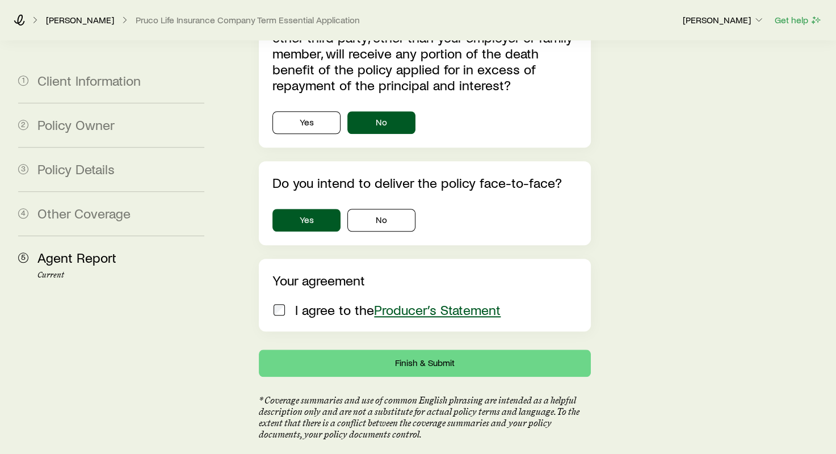
scroll to position [5093, 0]
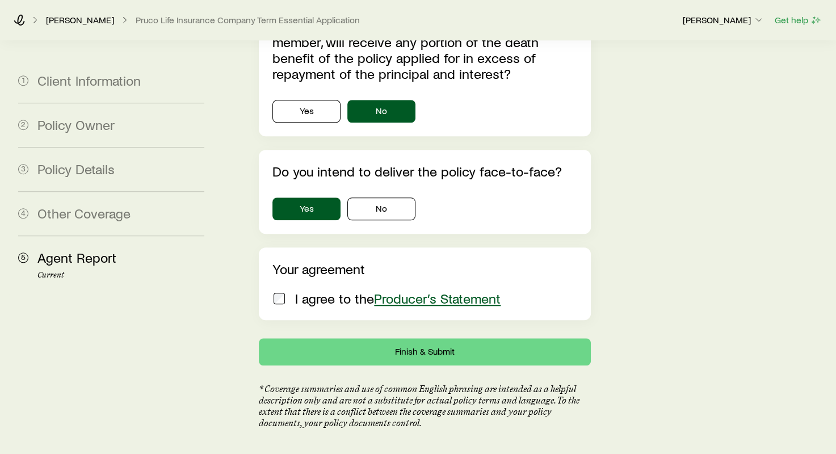
type input "**********"
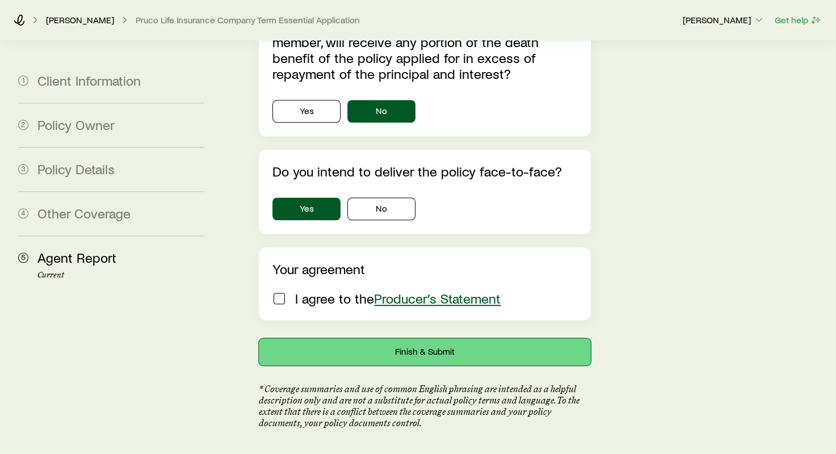
click at [374, 338] on button "Finish & Submit" at bounding box center [424, 351] width 331 height 27
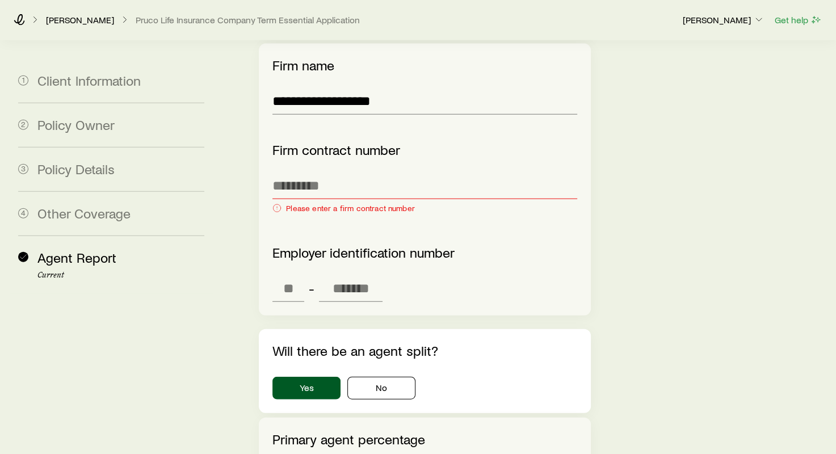
scroll to position [2539, 0]
click at [371, 171] on input "text" at bounding box center [424, 184] width 304 height 27
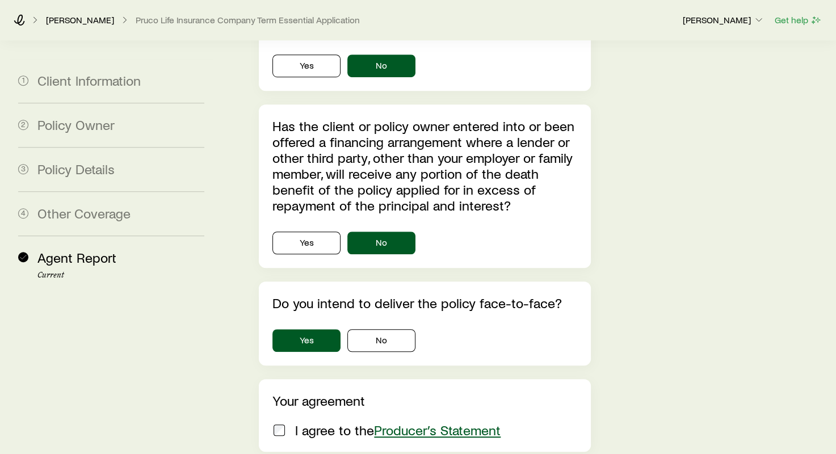
scroll to position [5143, 0]
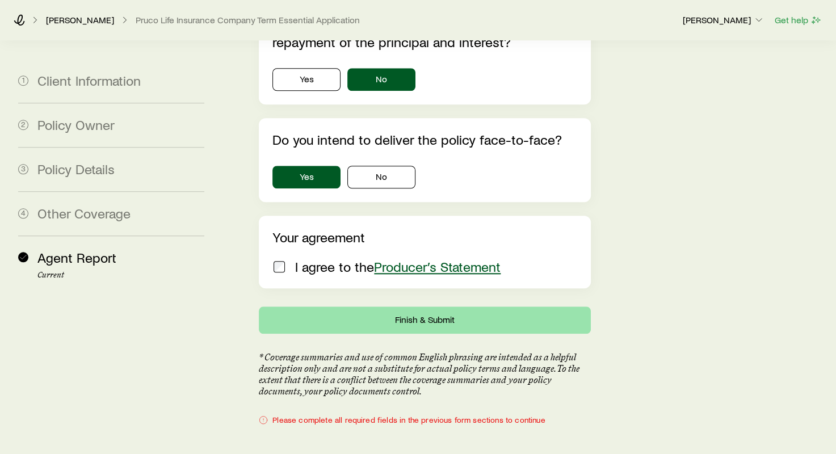
type input "*******"
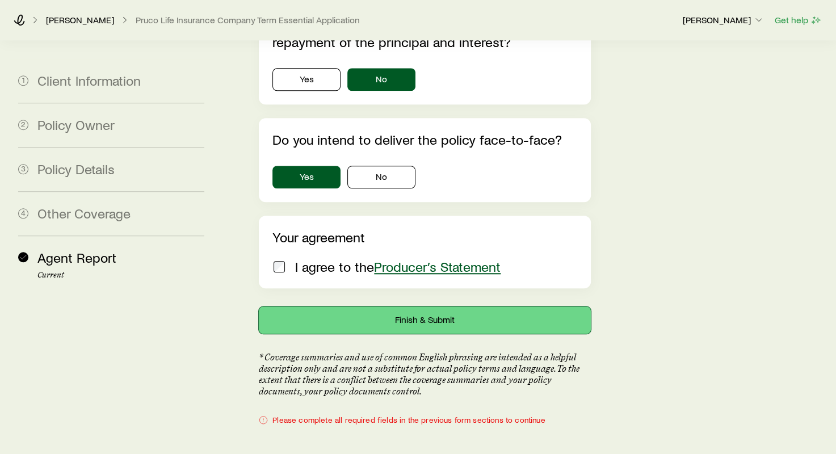
click at [526, 307] on button "Finish & Submit" at bounding box center [424, 320] width 331 height 27
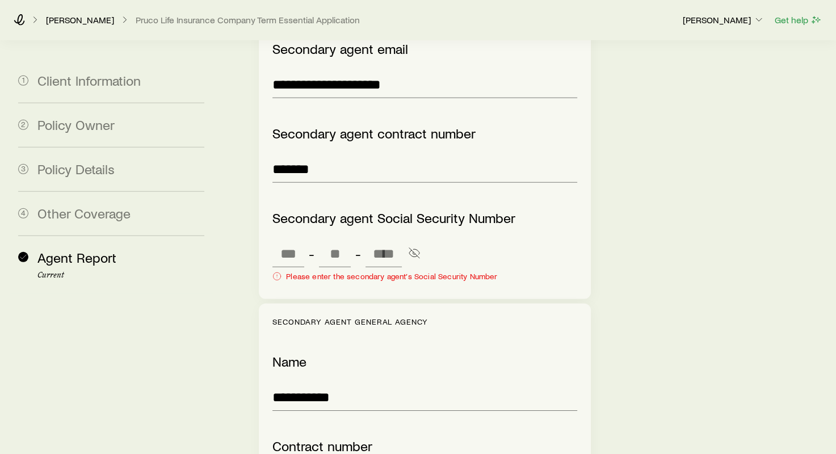
scroll to position [3213, 0]
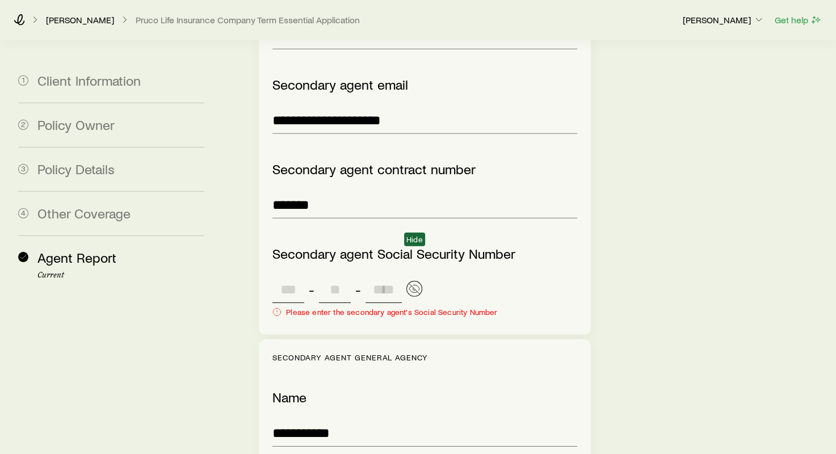
click at [411, 283] on icon "button" at bounding box center [414, 288] width 11 height 11
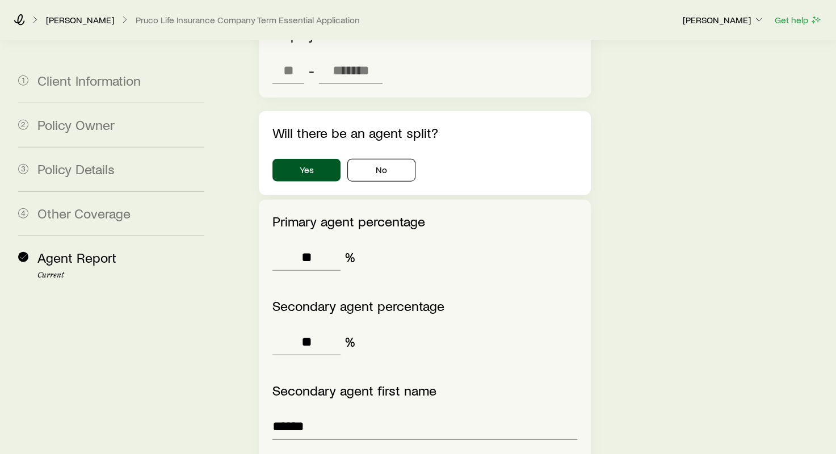
scroll to position [2702, 0]
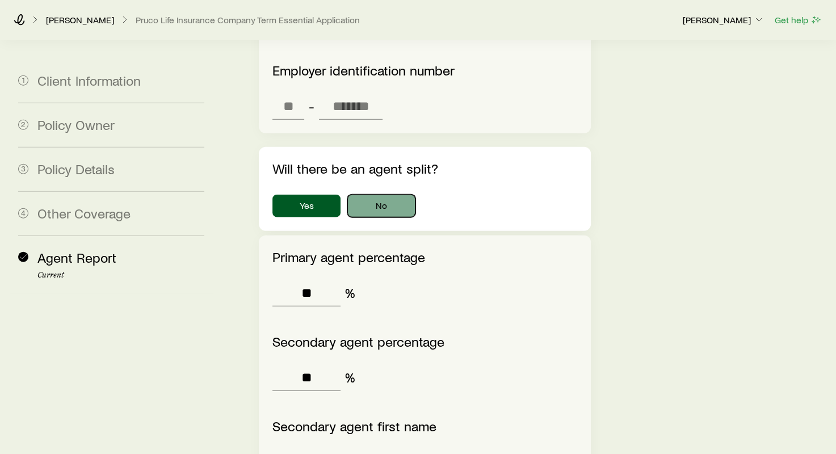
click at [367, 195] on button "No" at bounding box center [381, 206] width 68 height 23
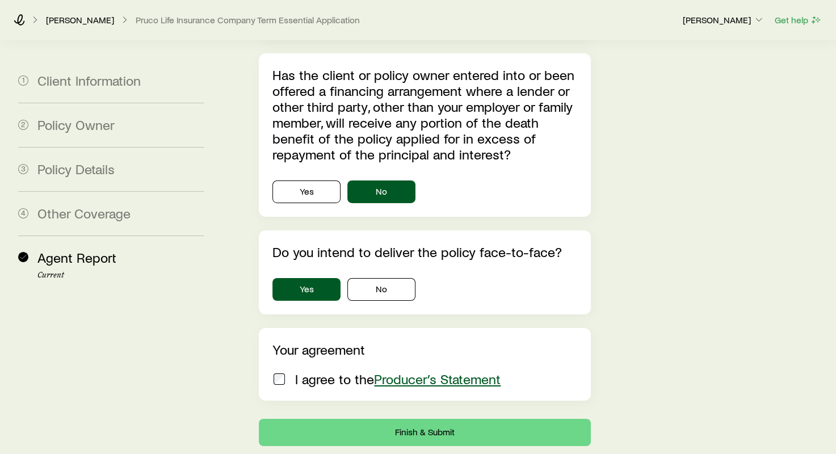
scroll to position [3889, 0]
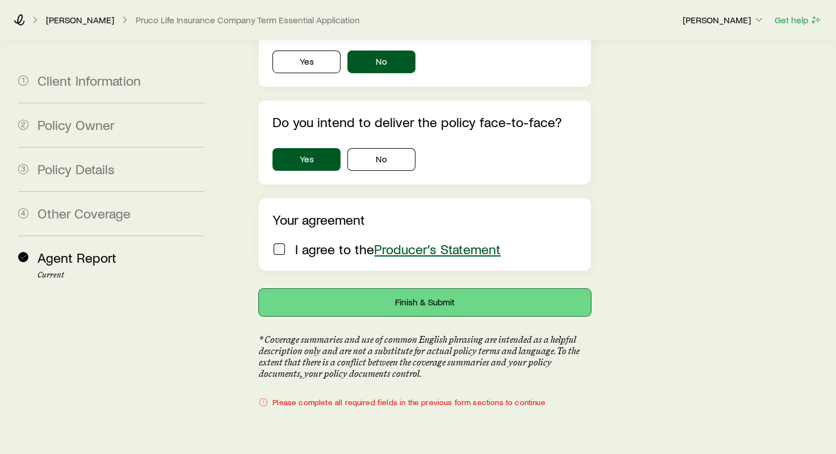
click at [460, 289] on button "Finish & Submit" at bounding box center [424, 302] width 331 height 27
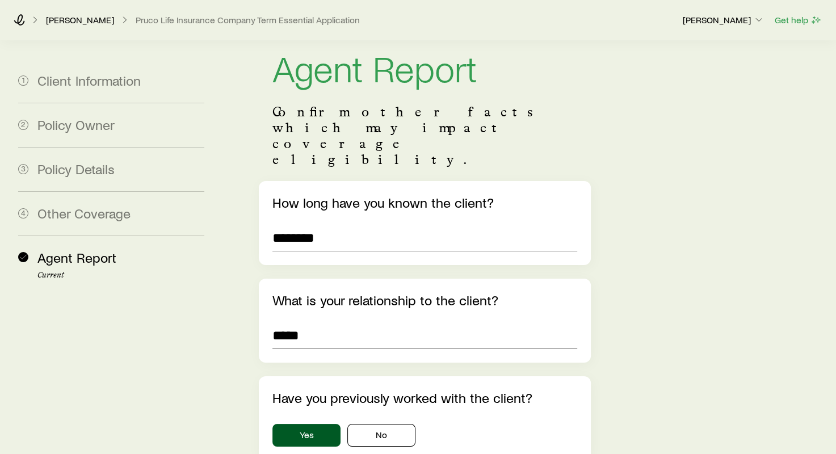
scroll to position [0, 0]
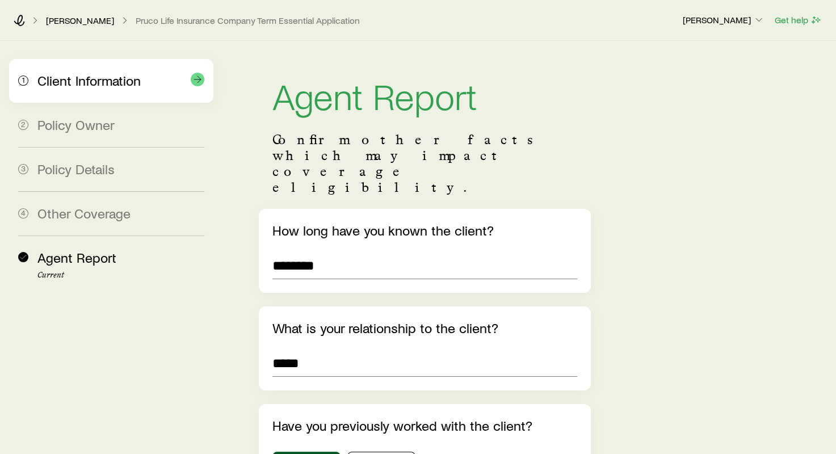
click at [61, 86] on span "Client Information" at bounding box center [88, 80] width 103 height 16
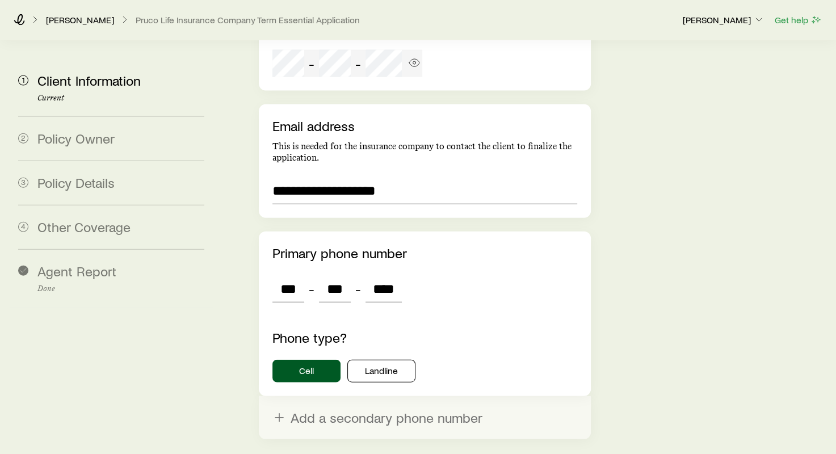
scroll to position [2523, 0]
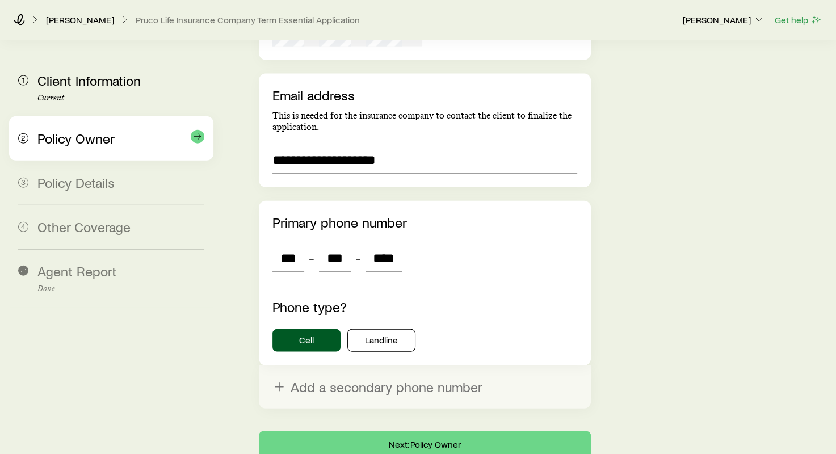
click at [143, 129] on div "2 Policy Owner" at bounding box center [111, 138] width 186 height 44
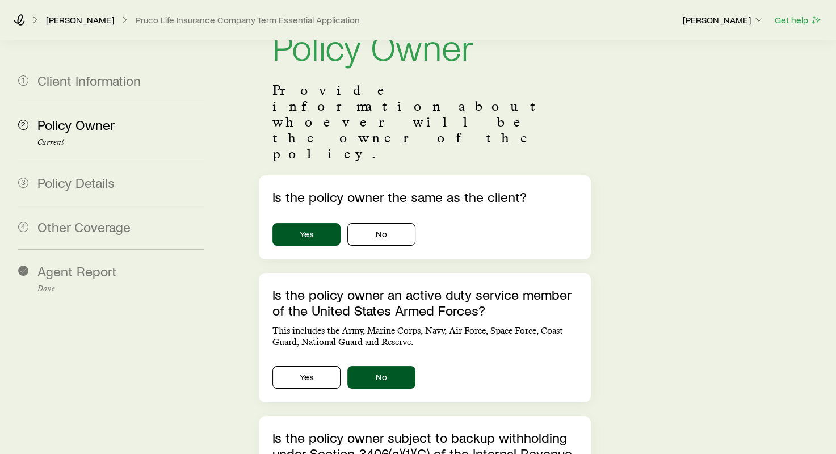
scroll to position [0, 0]
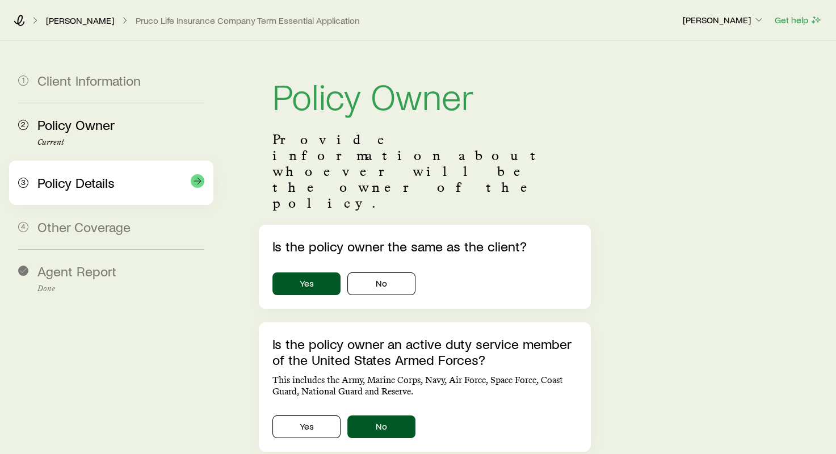
click at [48, 190] on div "Policy Details" at bounding box center [120, 183] width 167 height 16
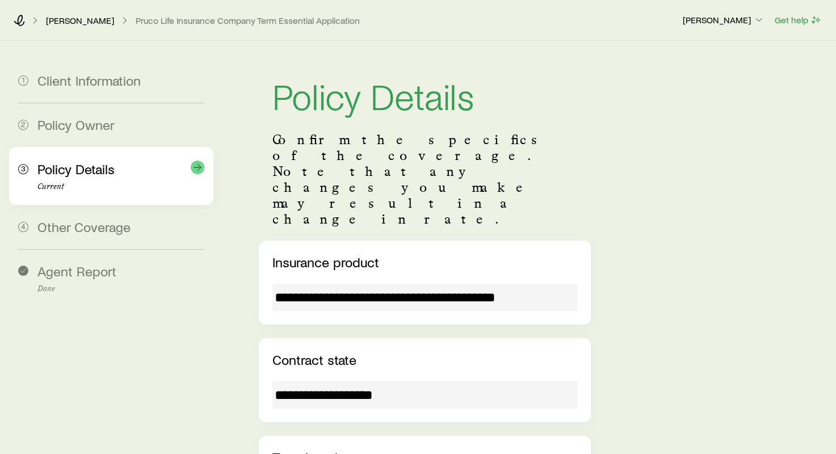
click at [102, 177] on div "Policy Details Current" at bounding box center [120, 176] width 167 height 30
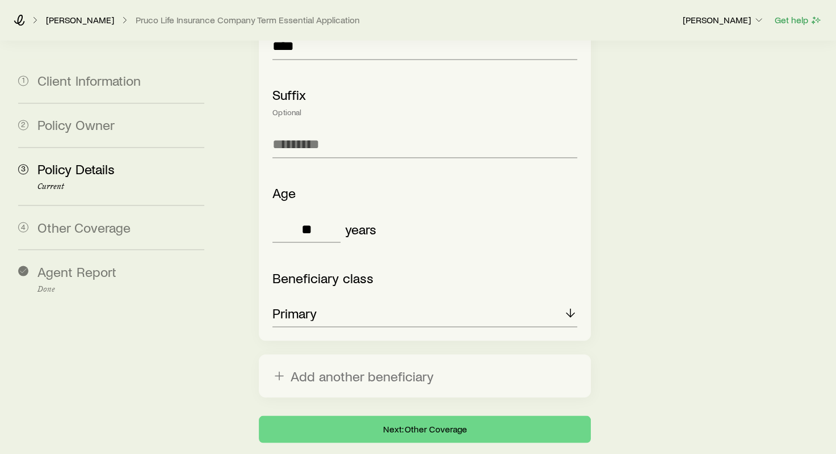
scroll to position [1875, 0]
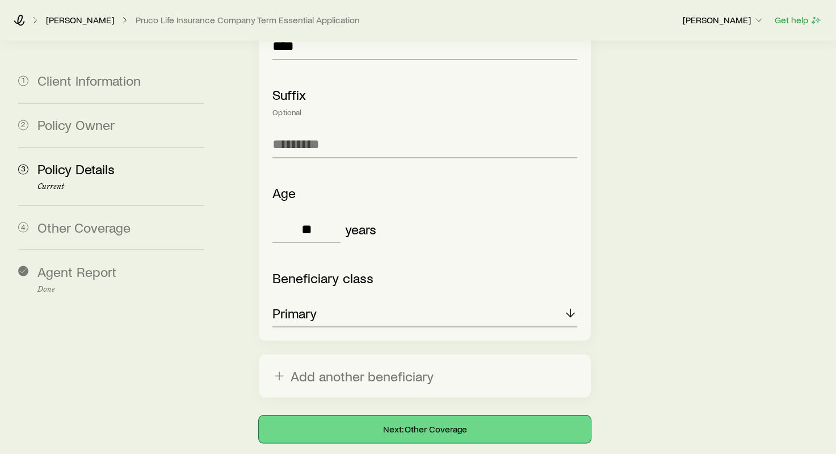
click at [520, 416] on button "Next: Other Coverage" at bounding box center [424, 429] width 331 height 27
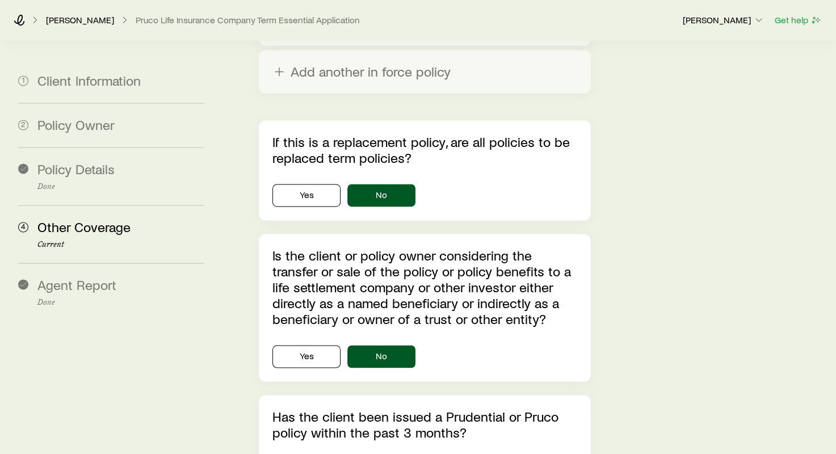
scroll to position [1684, 0]
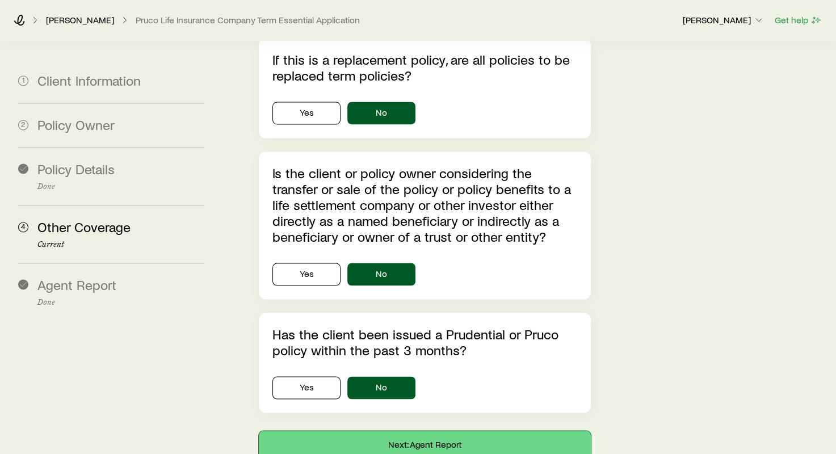
click at [551, 431] on button "Next: Agent Report" at bounding box center [424, 444] width 331 height 27
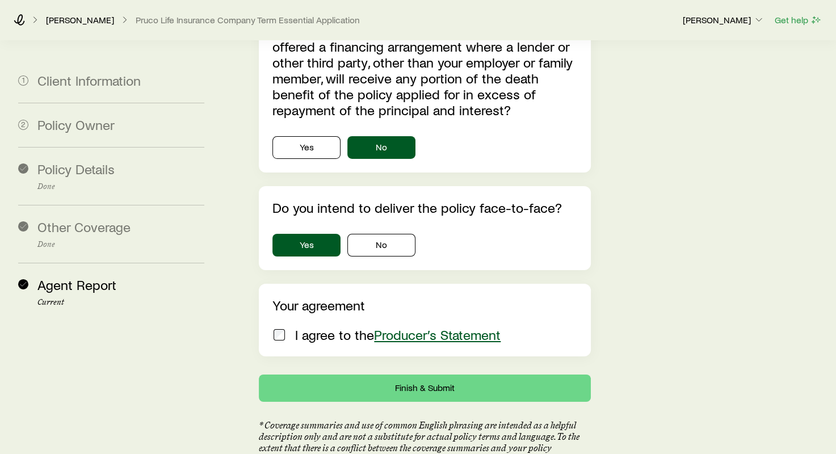
scroll to position [3857, 0]
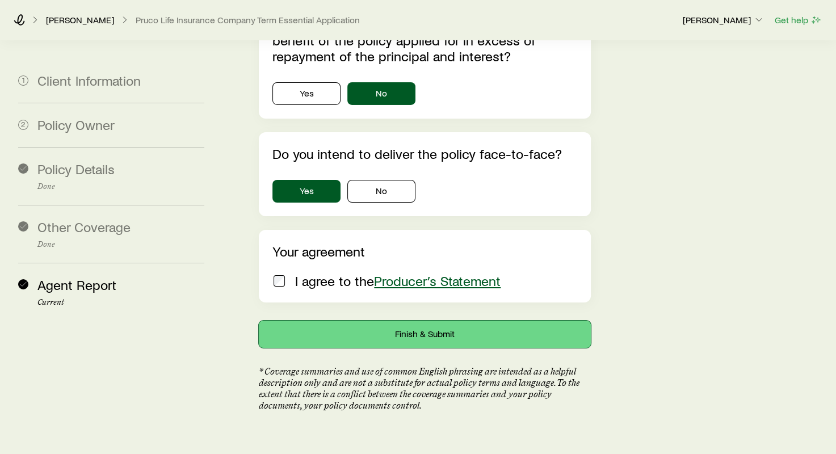
click at [343, 321] on button "Finish & Submit" at bounding box center [424, 334] width 331 height 27
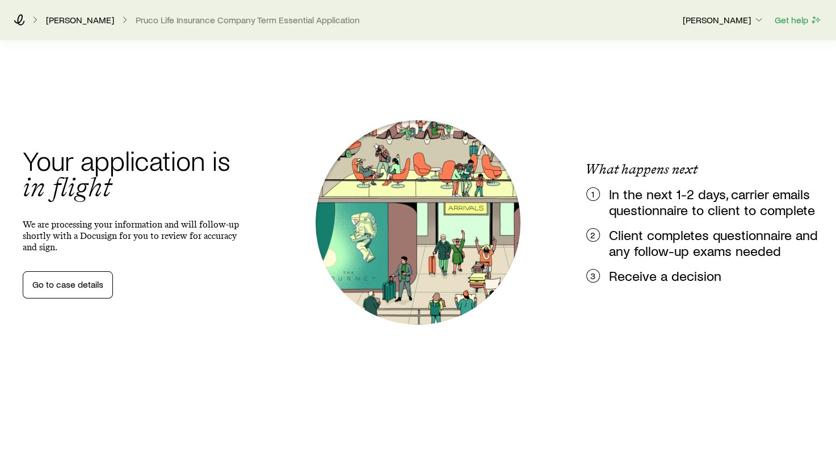
scroll to position [0, 0]
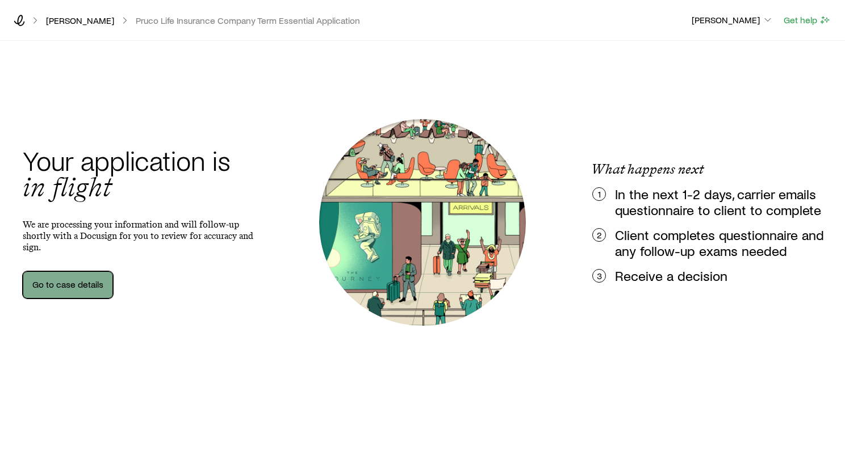
click at [80, 295] on link "Go to case details" at bounding box center [68, 284] width 90 height 27
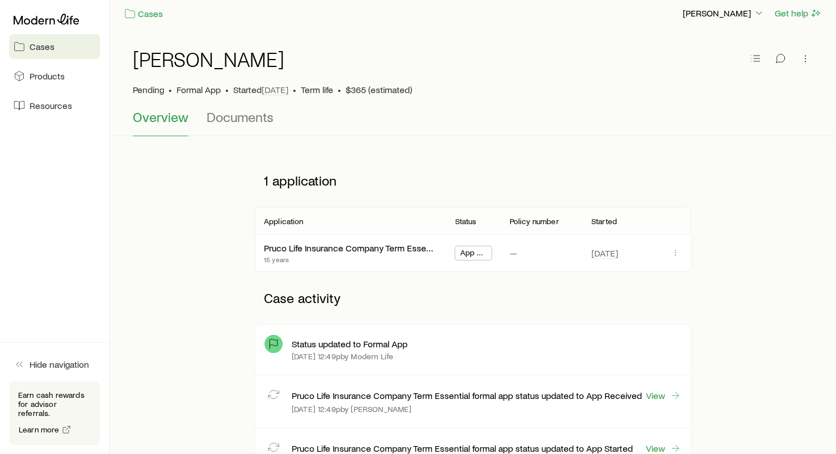
scroll to position [57, 0]
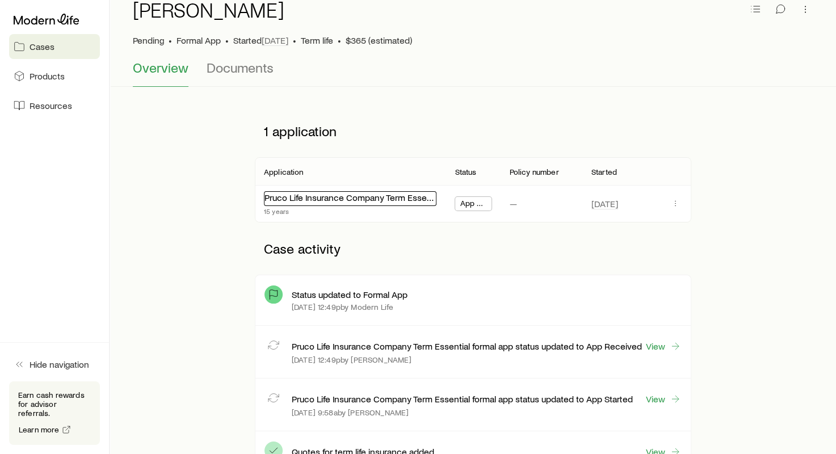
click at [302, 202] on link "Pruco Life Insurance Company Term Essential" at bounding box center [354, 197] width 178 height 11
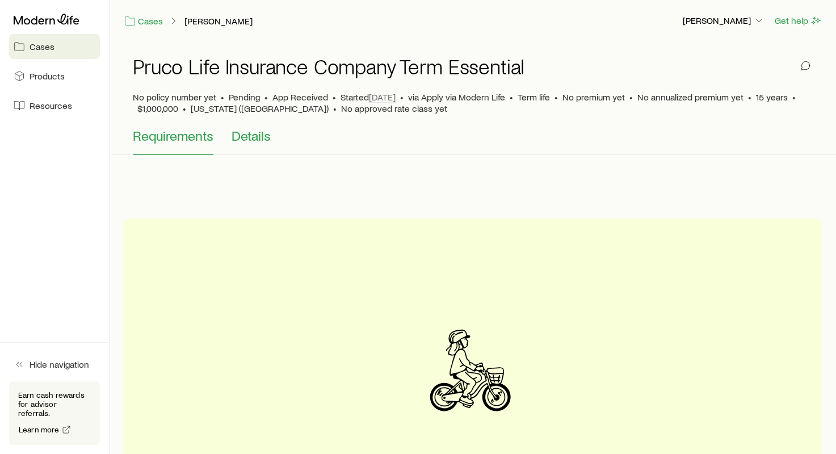
click at [244, 138] on span "Details" at bounding box center [251, 136] width 39 height 16
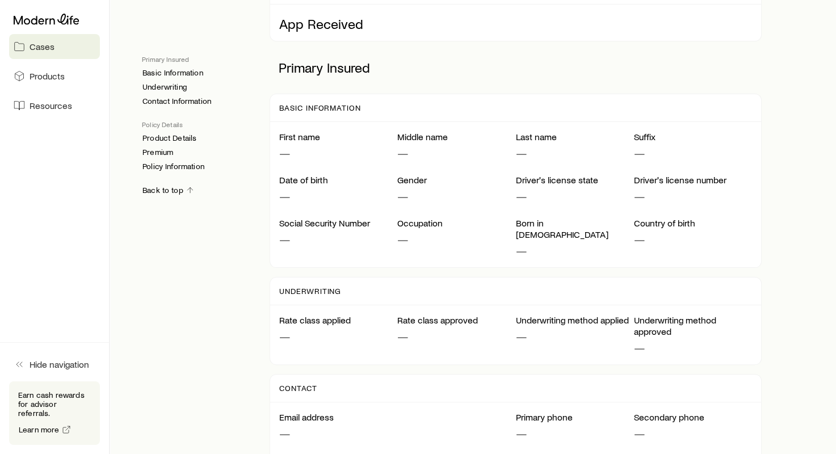
scroll to position [227, 0]
